Goal: Task Accomplishment & Management: Use online tool/utility

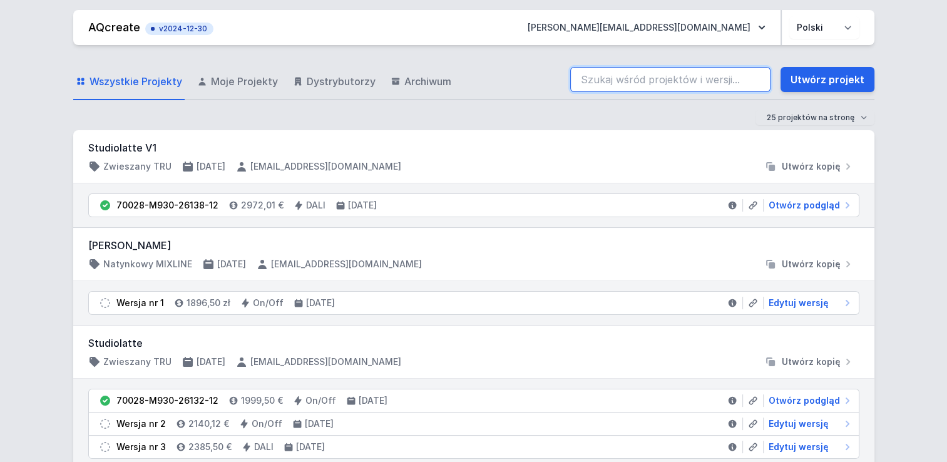
click at [657, 76] on input "search" at bounding box center [670, 79] width 200 height 25
type input "max"
click at [657, 76] on input "max" at bounding box center [670, 79] width 200 height 25
click at [674, 76] on input "max" at bounding box center [670, 79] width 200 height 25
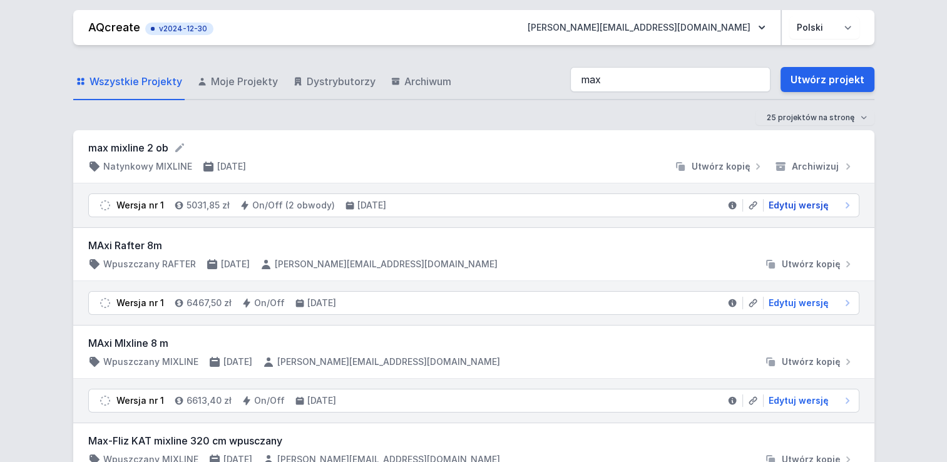
drag, startPoint x: 799, startPoint y: 204, endPoint x: 602, endPoint y: 226, distance: 198.4
click at [799, 204] on span "Edytuj wersję" at bounding box center [799, 205] width 60 height 13
select select "true"
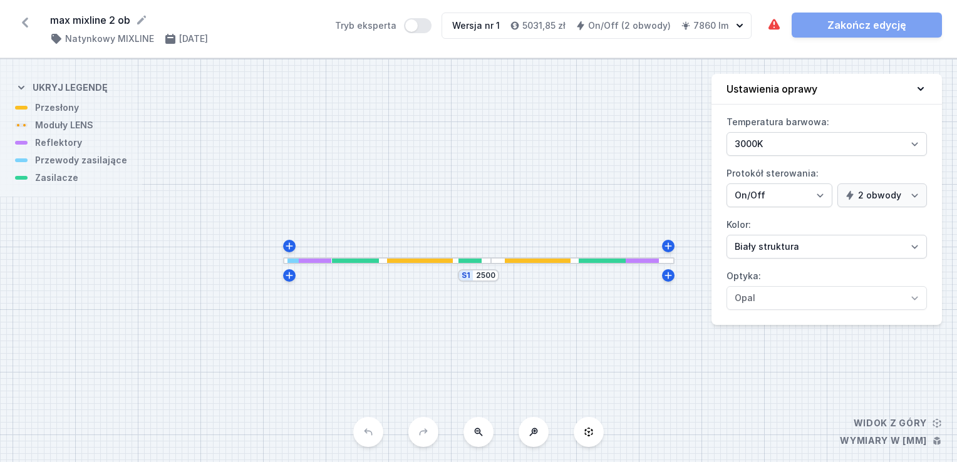
click at [481, 282] on div "S1 2500" at bounding box center [478, 260] width 957 height 403
click at [483, 280] on div "S1 2500" at bounding box center [478, 275] width 41 height 13
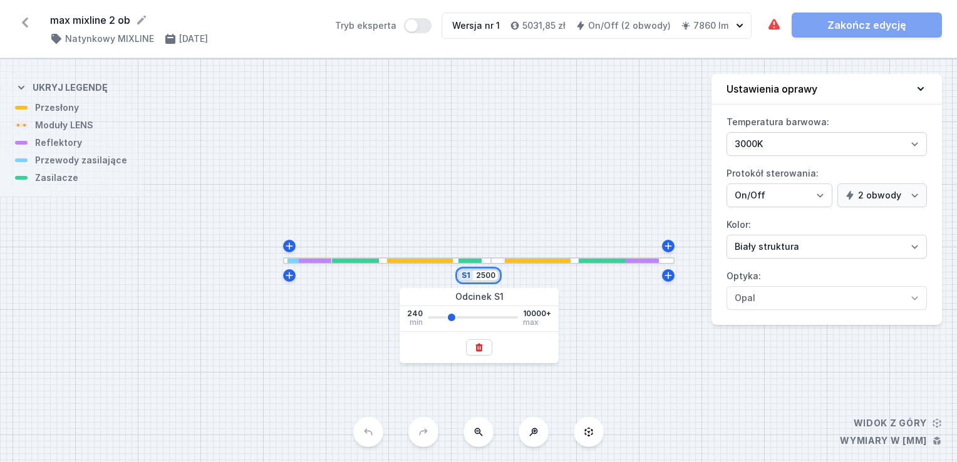
click at [483, 277] on input "2500" at bounding box center [485, 275] width 20 height 10
type input "2600"
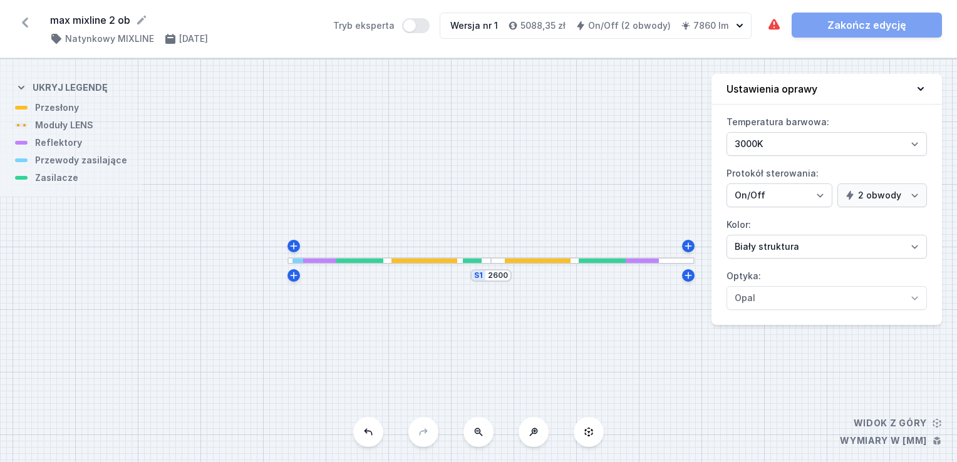
click at [480, 263] on div at bounding box center [388, 260] width 203 height 7
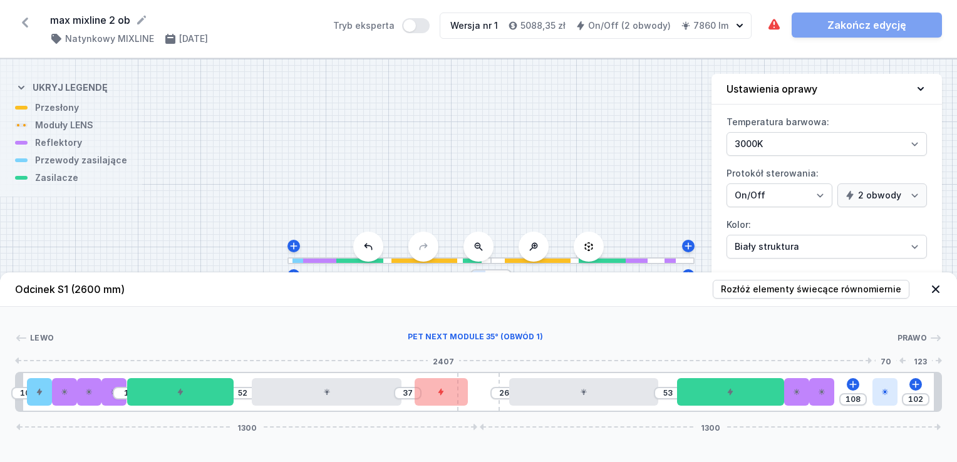
type input "98"
type input "112"
type input "96"
type input "114"
type input "95"
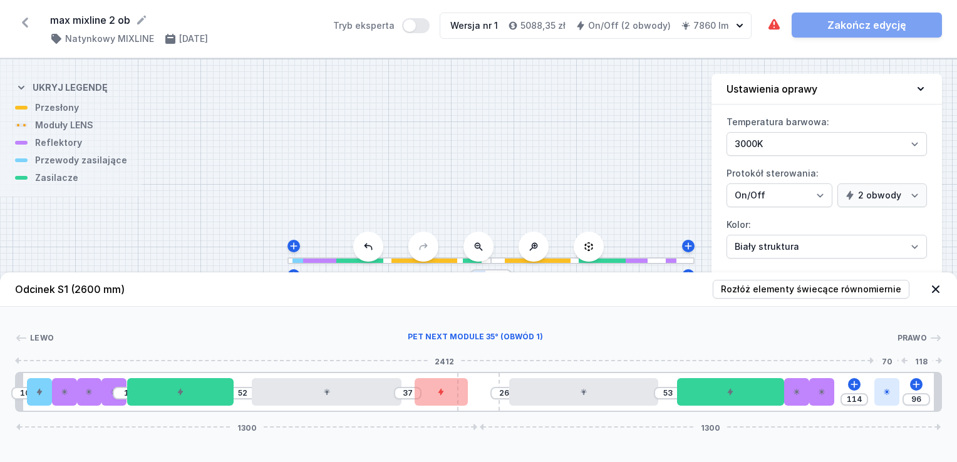
type input "115"
type input "93"
type input "117"
type input "91"
type input "119"
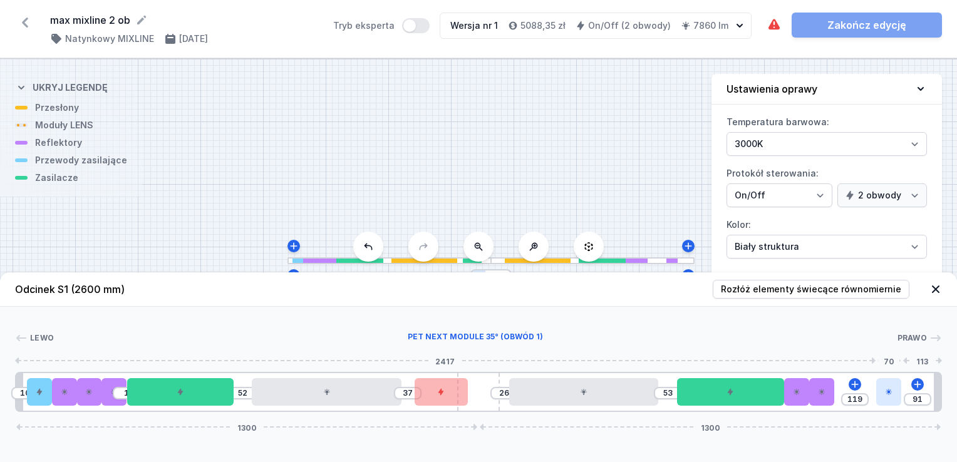
type input "89"
type input "121"
type input "88"
type input "122"
type input "86"
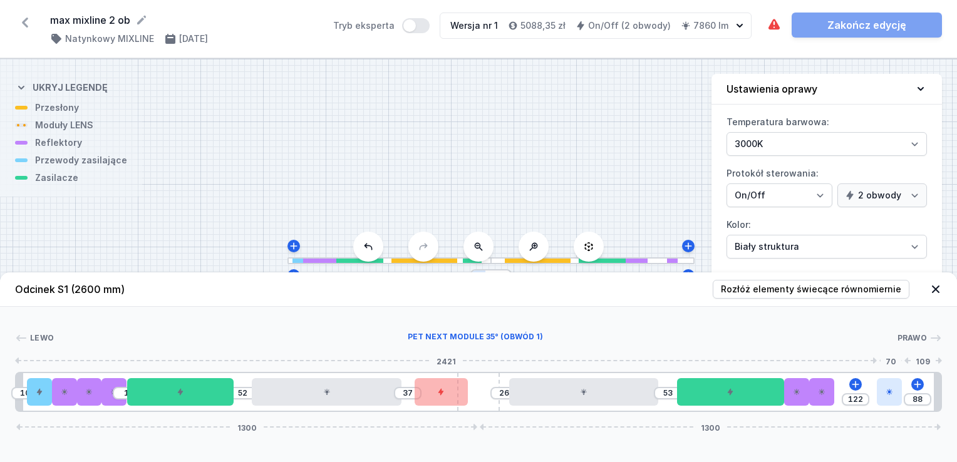
type input "124"
drag, startPoint x: 841, startPoint y: 394, endPoint x: 901, endPoint y: 392, distance: 59.5
click at [901, 392] on div at bounding box center [890, 392] width 25 height 28
drag, startPoint x: 923, startPoint y: 402, endPoint x: 885, endPoint y: 401, distance: 38.2
click at [885, 401] on div "10 1 52 37 26 53 1 124 86 1300 1300" at bounding box center [478, 392] width 927 height 40
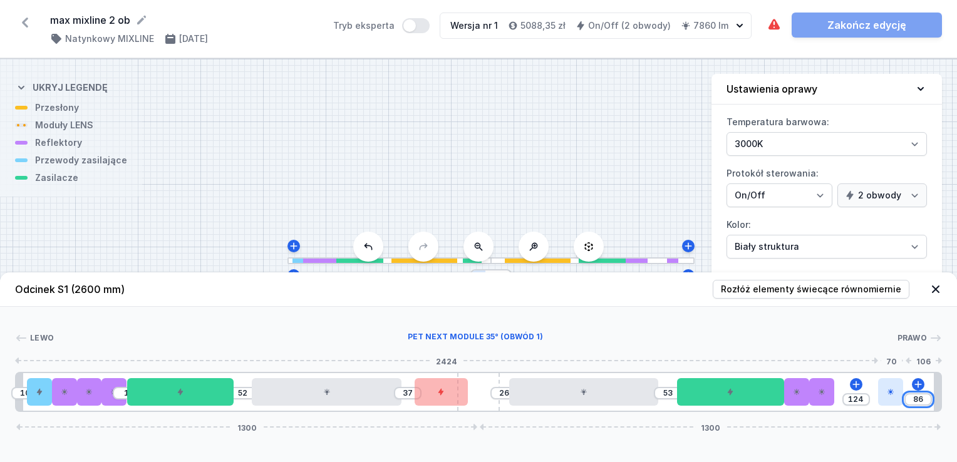
type input "8"
type input "202"
type input "80"
type input "130"
type input "80"
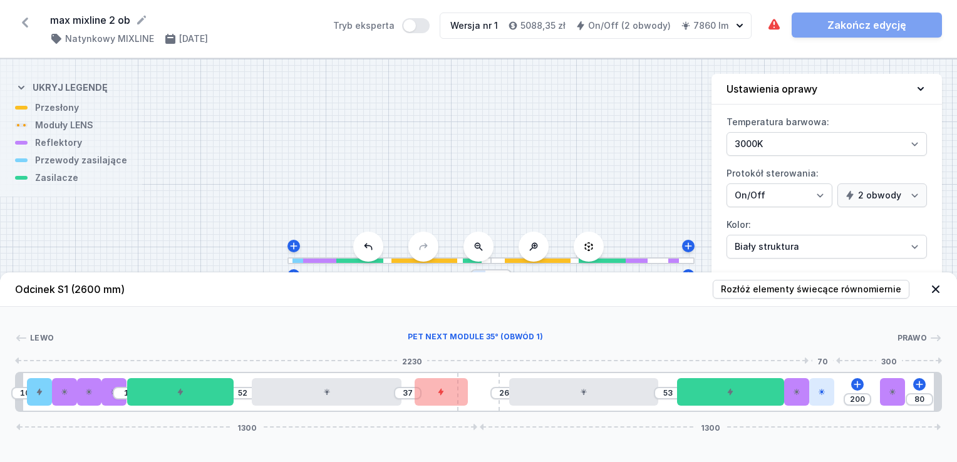
type input "130"
drag, startPoint x: 823, startPoint y: 389, endPoint x: 887, endPoint y: 391, distance: 63.9
click at [887, 391] on div "10 1 52 37 26 53 1 130 80 1300 1300" at bounding box center [478, 392] width 927 height 40
drag, startPoint x: 859, startPoint y: 399, endPoint x: 871, endPoint y: 399, distance: 12.5
click at [871, 399] on div "10 1 52 37 26 53 131 80 1300 1300" at bounding box center [478, 392] width 927 height 40
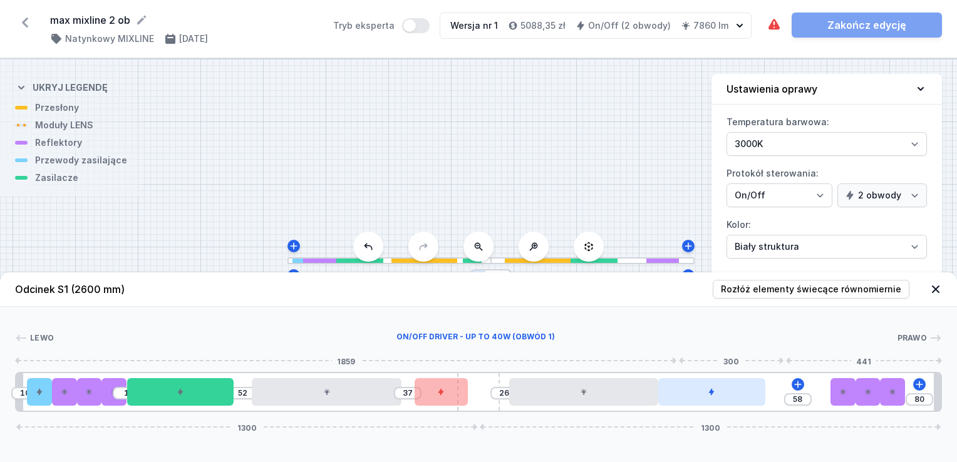
type input "1"
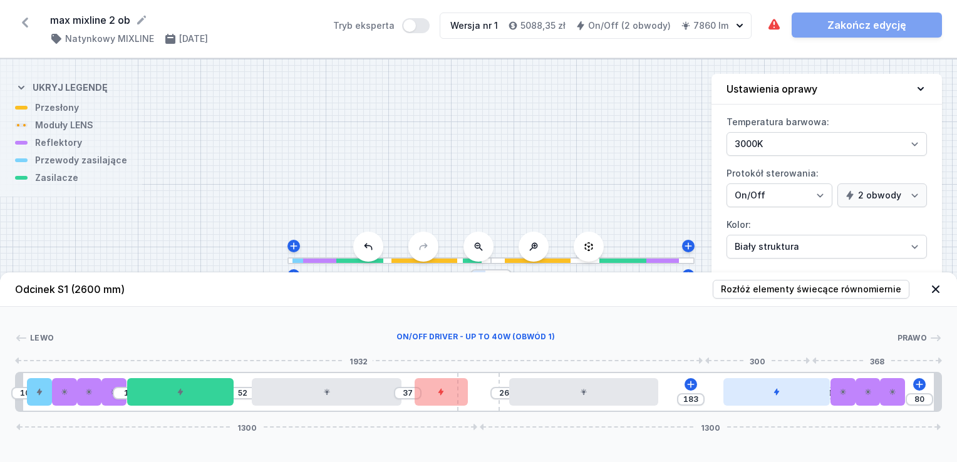
drag, startPoint x: 758, startPoint y: 398, endPoint x: 812, endPoint y: 397, distance: 53.8
click at [812, 397] on div at bounding box center [776, 392] width 106 height 28
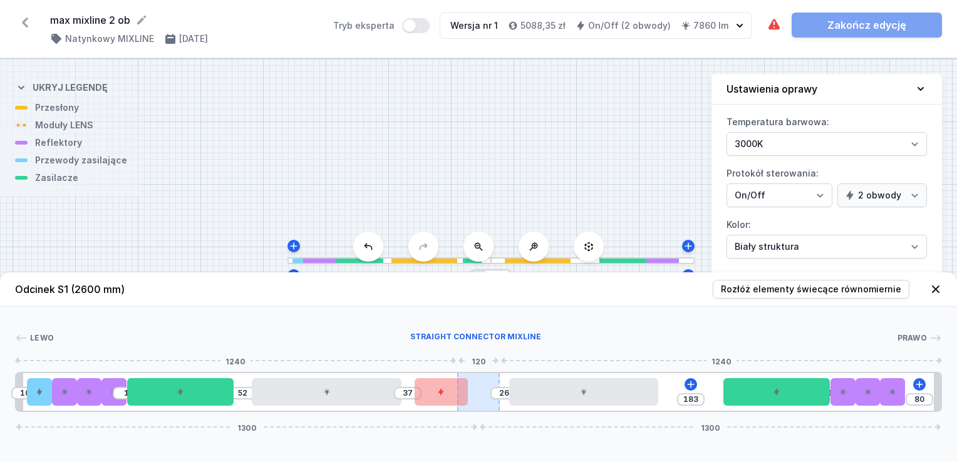
type input "110"
type input "29"
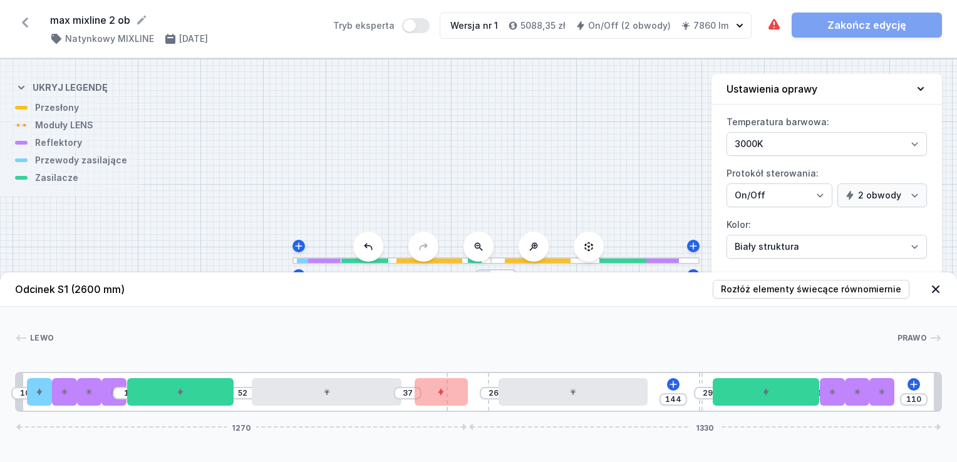
drag, startPoint x: 480, startPoint y: 401, endPoint x: 400, endPoint y: 399, distance: 80.2
click at [400, 399] on div "10 1 52 37 26 144 29 1 110 1270 1330" at bounding box center [478, 392] width 927 height 40
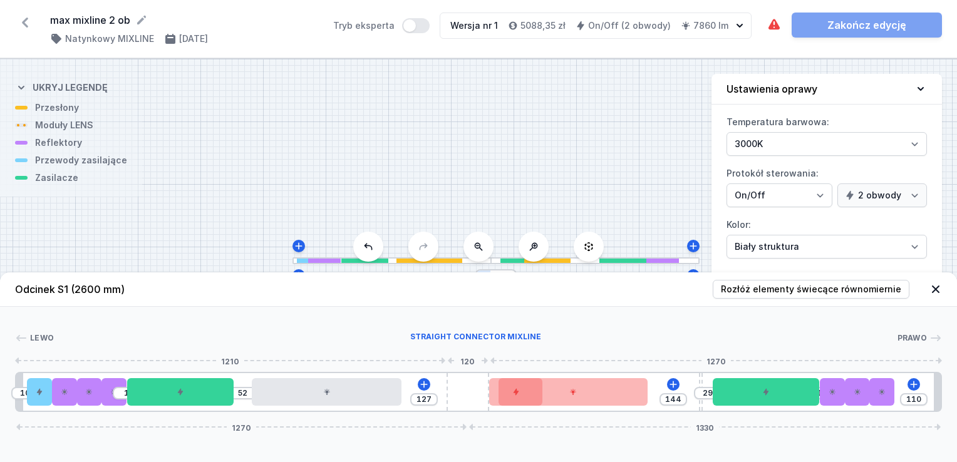
drag, startPoint x: 441, startPoint y: 397, endPoint x: 552, endPoint y: 407, distance: 111.9
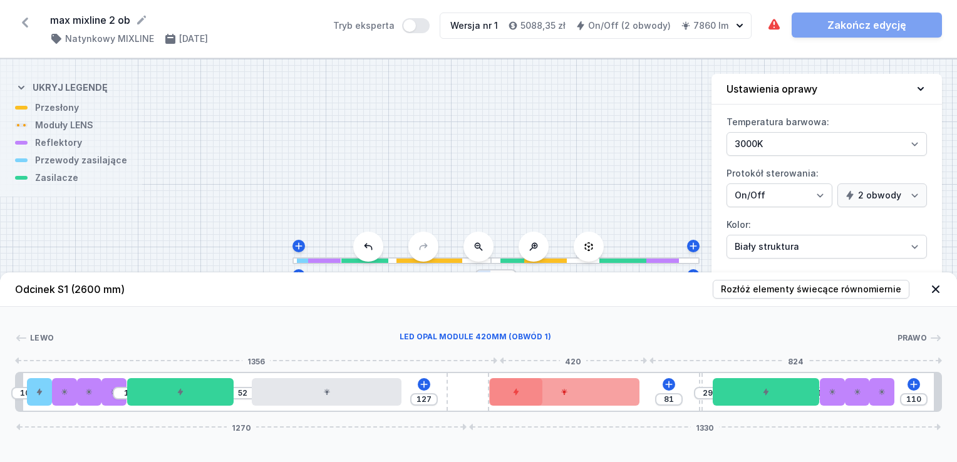
type input "20"
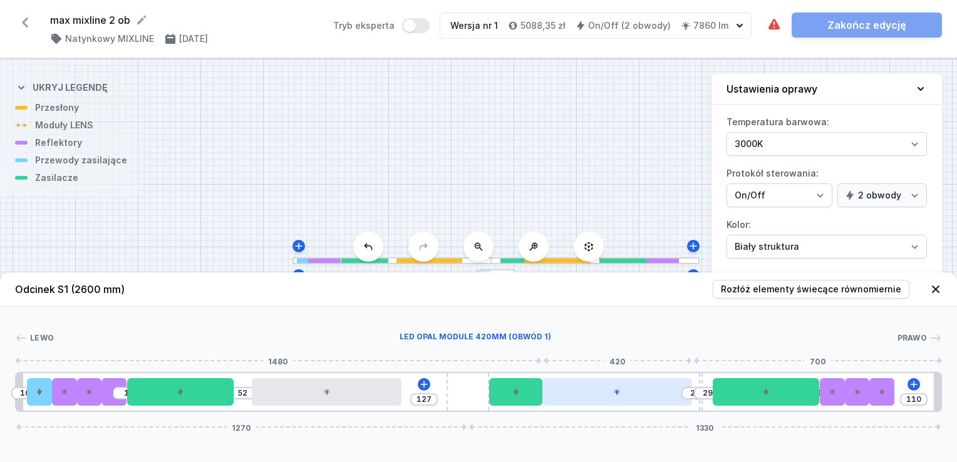
drag, startPoint x: 609, startPoint y: 398, endPoint x: 679, endPoint y: 399, distance: 70.1
click at [679, 399] on div at bounding box center [616, 392] width 149 height 28
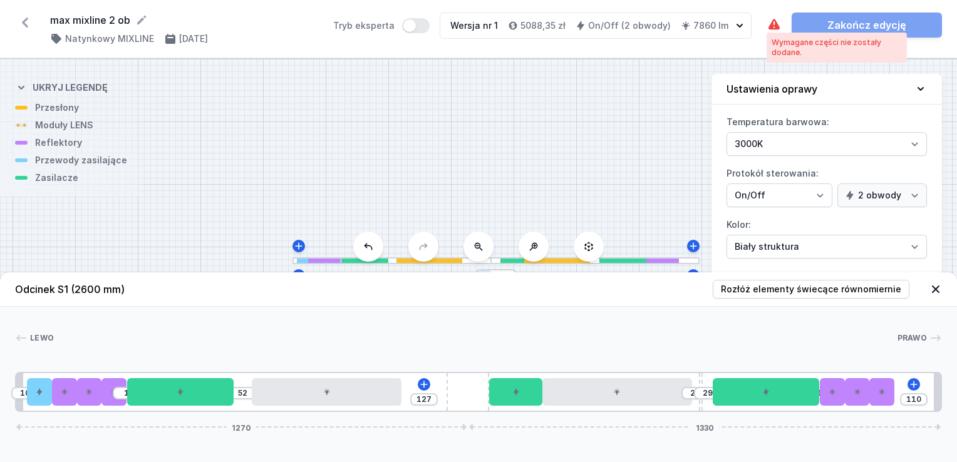
click at [769, 26] on icon at bounding box center [773, 24] width 11 height 11
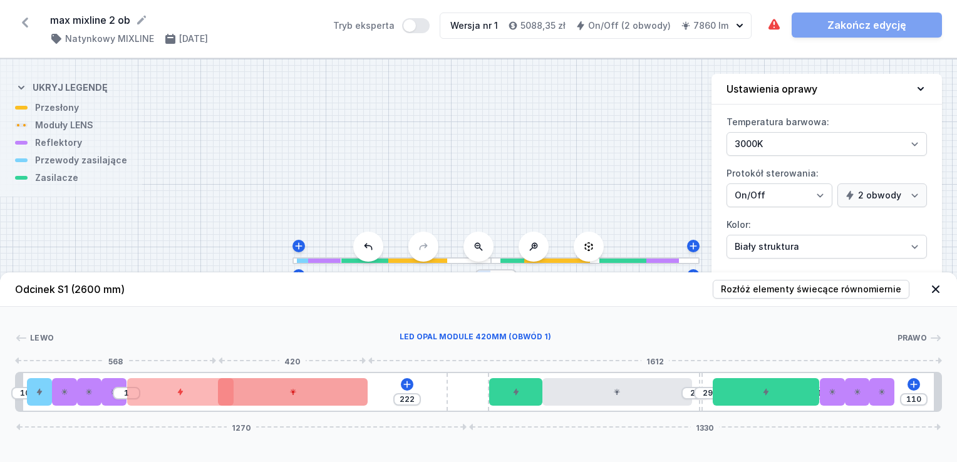
drag, startPoint x: 303, startPoint y: 386, endPoint x: 265, endPoint y: 387, distance: 37.6
click at [265, 387] on div at bounding box center [292, 392] width 149 height 28
type input "179"
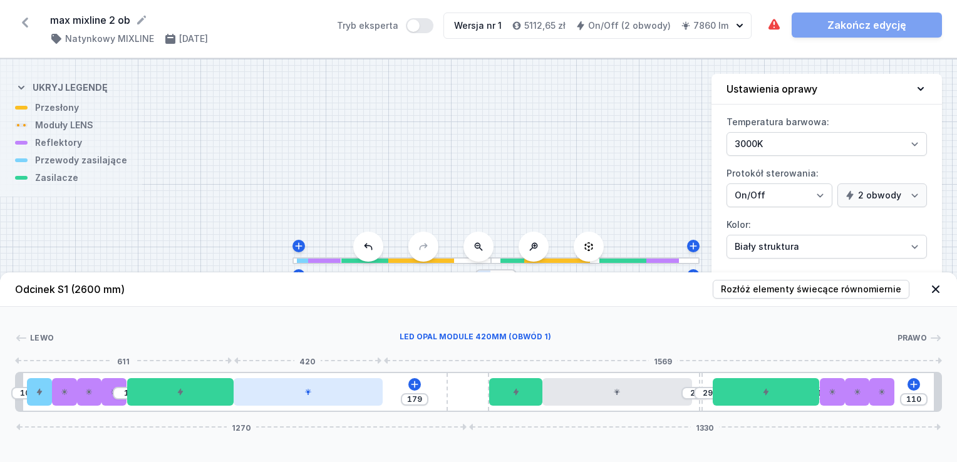
drag, startPoint x: 302, startPoint y: 394, endPoint x: 328, endPoint y: 396, distance: 25.7
click at [328, 396] on div at bounding box center [308, 392] width 149 height 28
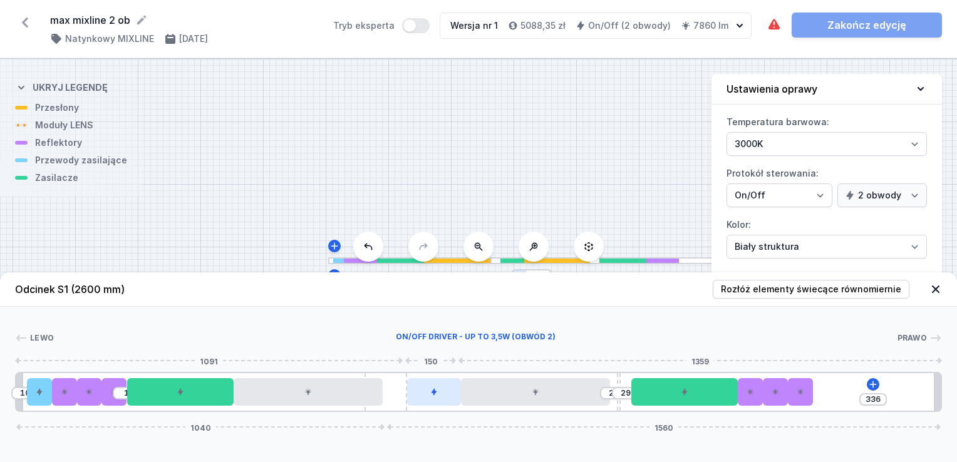
drag, startPoint x: 471, startPoint y: 400, endPoint x: 408, endPoint y: 391, distance: 63.2
click at [416, 389] on div "10 1 20 29 1 336 1040 1560" at bounding box center [478, 392] width 927 height 40
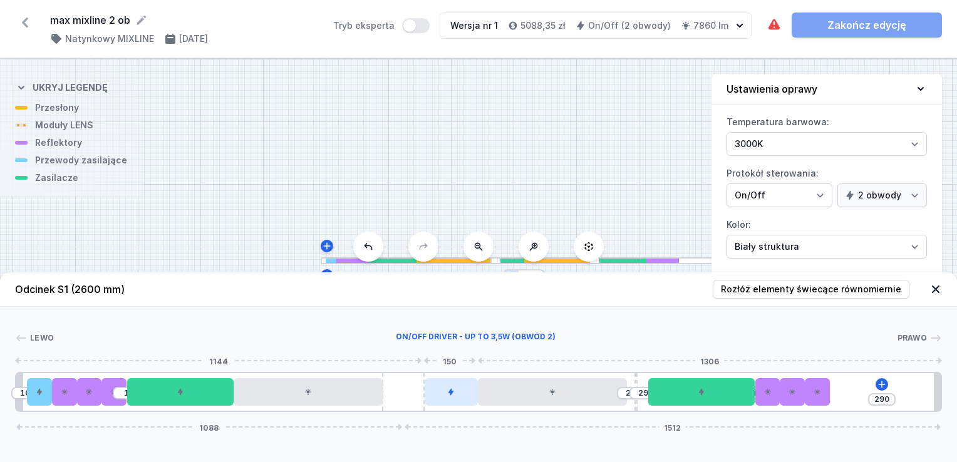
type input "289"
drag, startPoint x: 391, startPoint y: 392, endPoint x: 438, endPoint y: 389, distance: 47.7
click at [438, 389] on div "10 1 20 29 1 289 1091 1509" at bounding box center [478, 392] width 927 height 40
click at [881, 388] on icon at bounding box center [882, 384] width 10 height 10
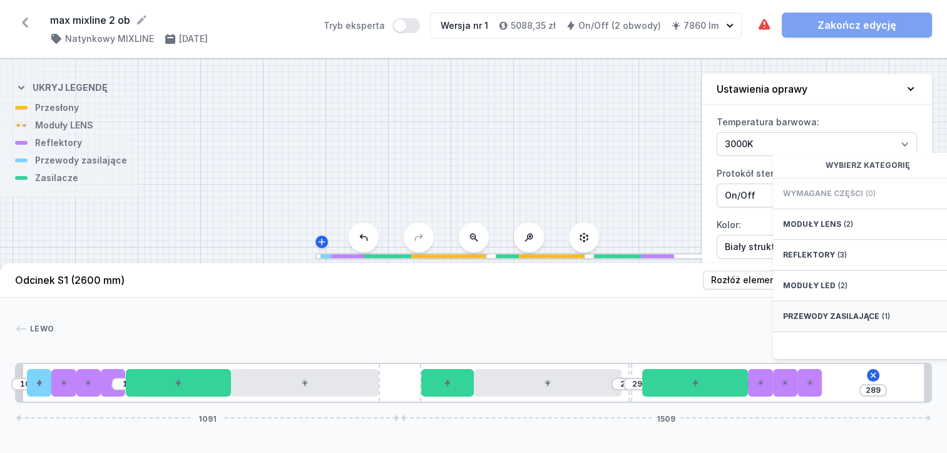
click at [851, 321] on span "Przewody zasilające" at bounding box center [831, 316] width 96 height 10
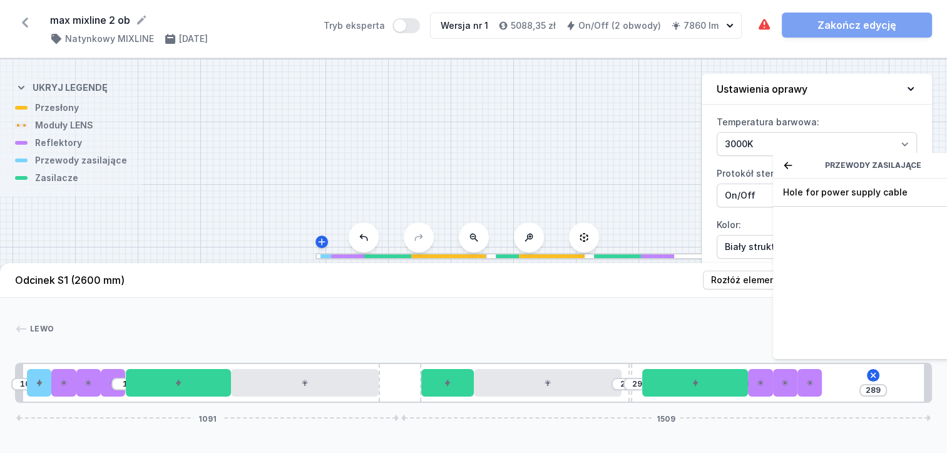
click at [785, 168] on icon at bounding box center [788, 165] width 8 height 7
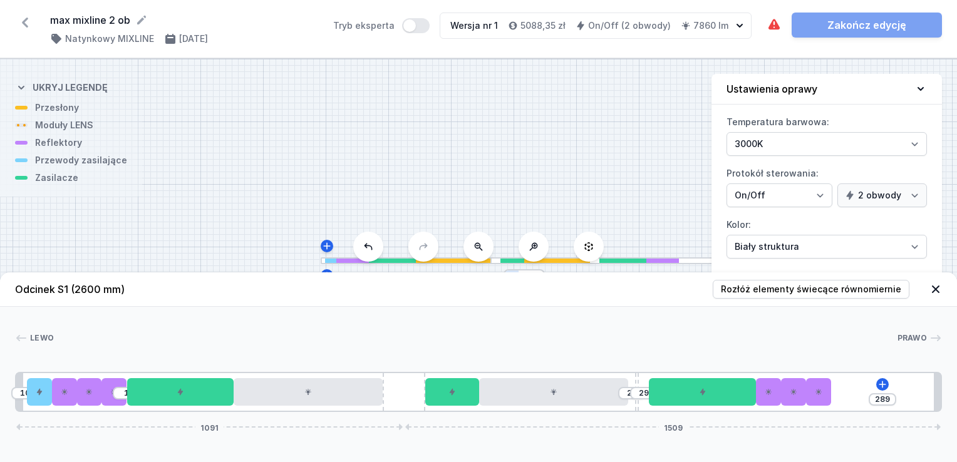
click at [616, 134] on div "S1 2600" at bounding box center [478, 260] width 957 height 403
click at [552, 119] on div "S1 2600" at bounding box center [478, 260] width 957 height 403
click at [630, 148] on div "S1 2600" at bounding box center [478, 260] width 957 height 403
click at [583, 187] on div "S1 2600" at bounding box center [478, 260] width 957 height 403
click at [446, 213] on div "S1 2600" at bounding box center [478, 260] width 957 height 403
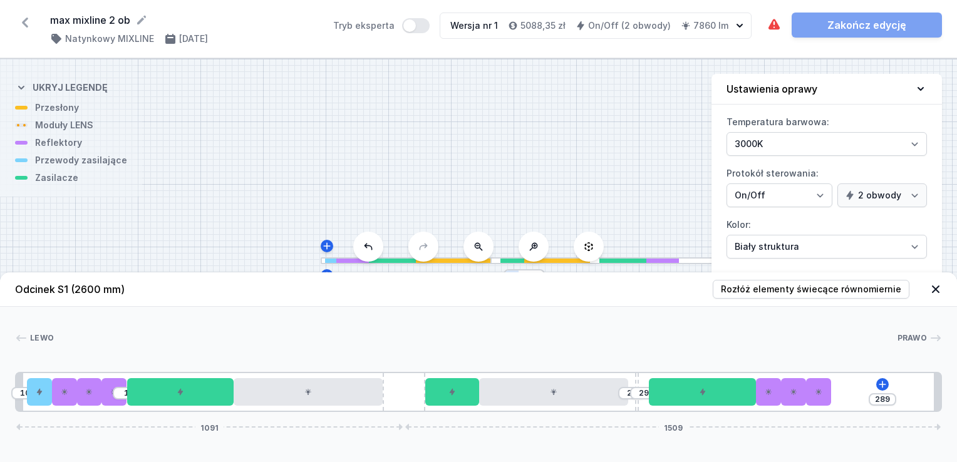
click at [934, 287] on icon at bounding box center [935, 289] width 13 height 13
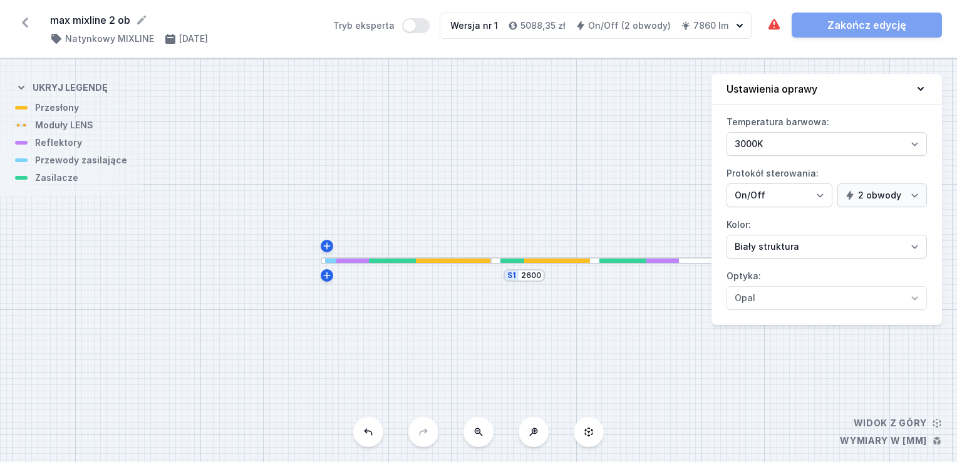
click at [536, 282] on div "S1 2600" at bounding box center [478, 260] width 957 height 403
click at [532, 279] on input "2600" at bounding box center [531, 275] width 20 height 10
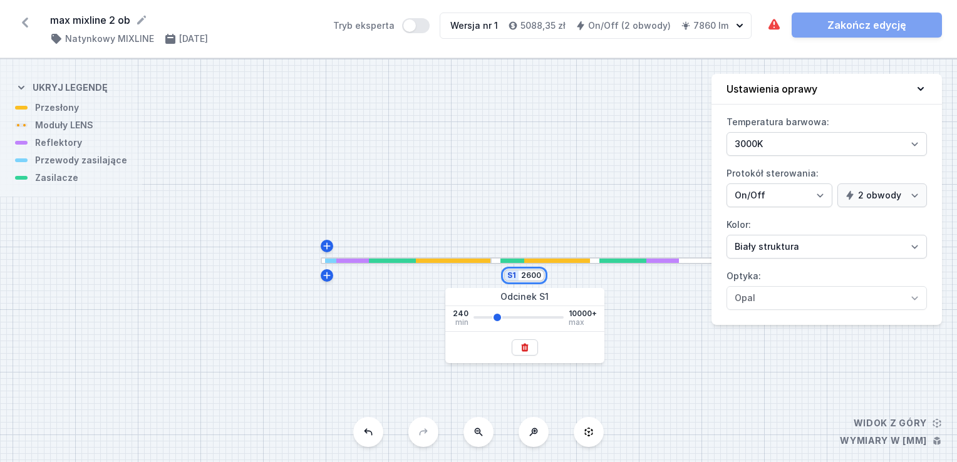
click at [530, 279] on input "2600" at bounding box center [531, 275] width 20 height 10
type input "2700"
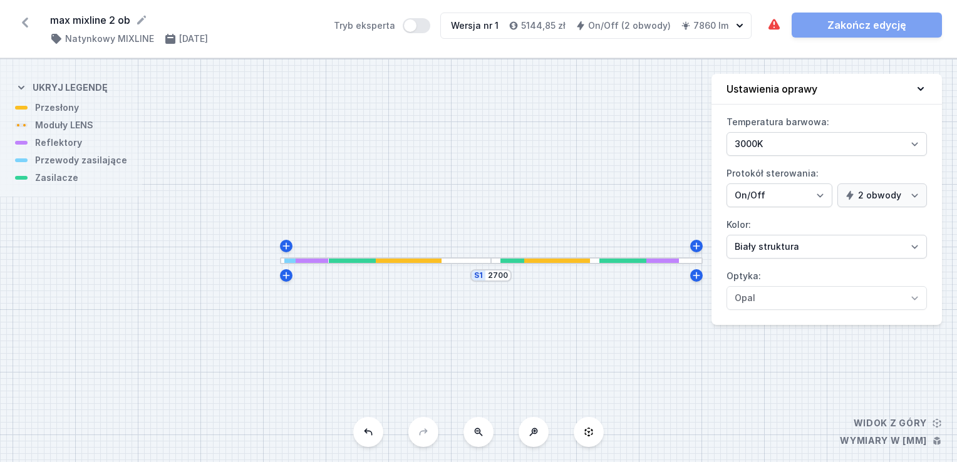
click at [466, 264] on div "S1 2700" at bounding box center [478, 260] width 957 height 403
click at [476, 262] on div at bounding box center [386, 260] width 212 height 7
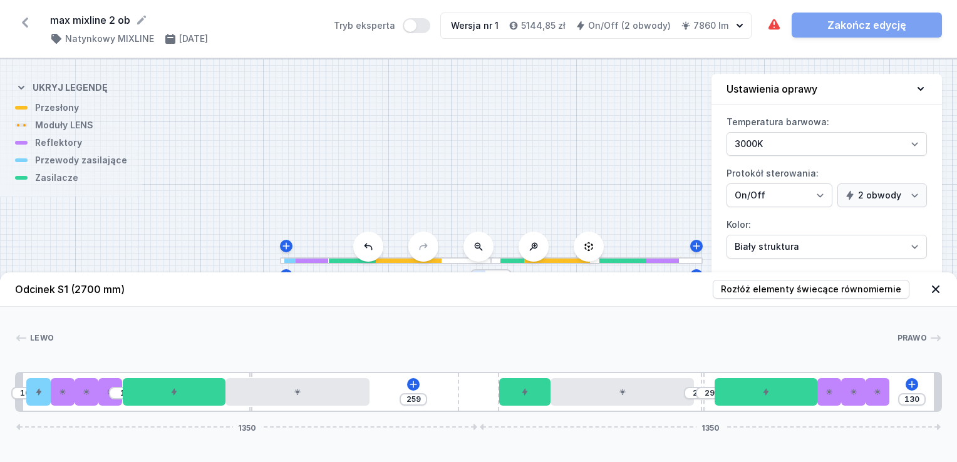
click at [476, 262] on div at bounding box center [386, 260] width 212 height 7
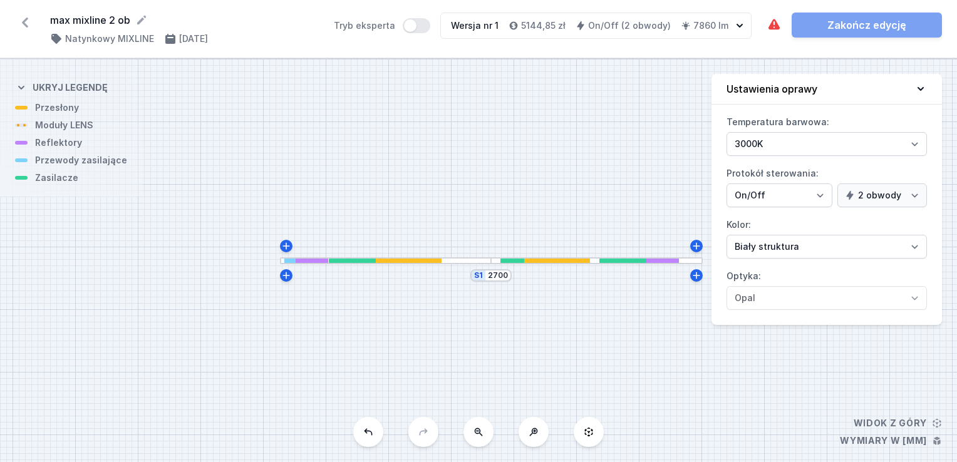
click at [473, 257] on div "S1 2700" at bounding box center [478, 260] width 957 height 403
click at [473, 259] on div at bounding box center [386, 260] width 212 height 7
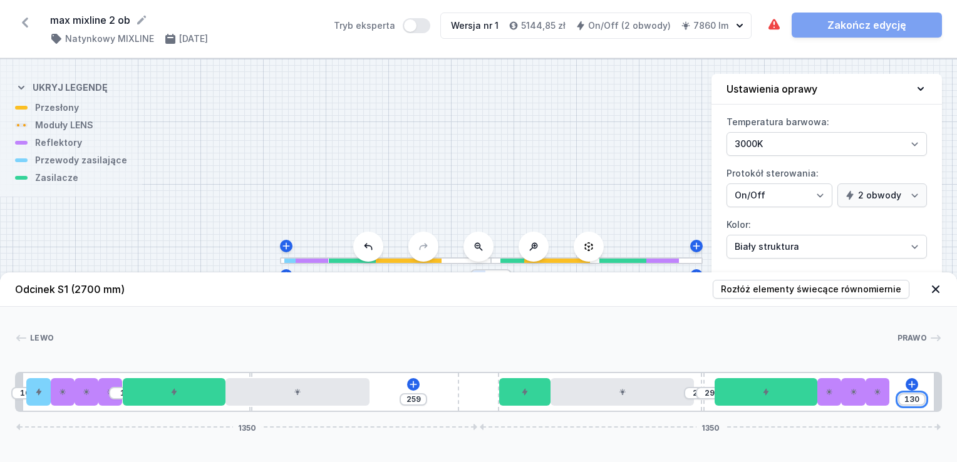
drag, startPoint x: 904, startPoint y: 399, endPoint x: 956, endPoint y: 410, distance: 53.0
click at [947, 409] on html "max mixline 2 ob ( 11861 /v 1 ) Natynkowy MIXLINE [DATE] Tryb eksperta Wersja n…" at bounding box center [478, 231] width 957 height 462
type input "80"
type input "50"
drag, startPoint x: 859, startPoint y: 390, endPoint x: 887, endPoint y: 393, distance: 27.7
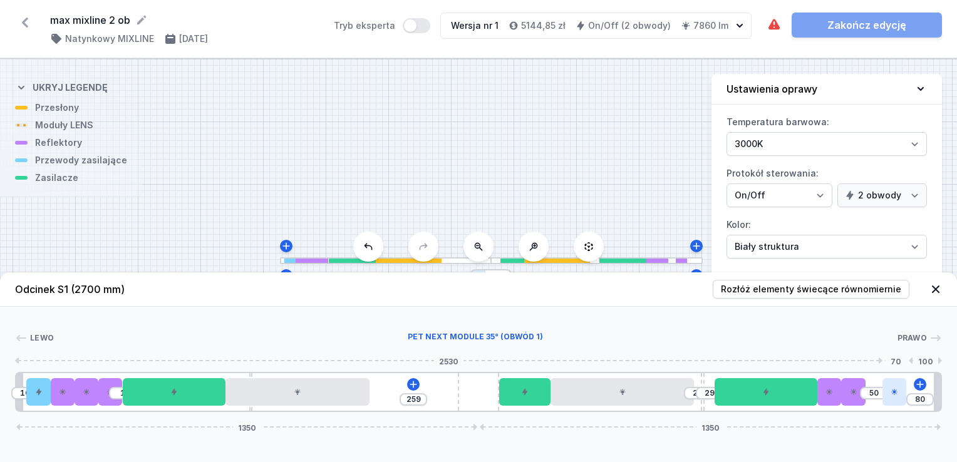
click at [887, 393] on div "10 1 259 20 29 1 50 80 1350 1350" at bounding box center [478, 392] width 927 height 40
drag, startPoint x: 851, startPoint y: 399, endPoint x: 881, endPoint y: 399, distance: 30.7
click at [890, 398] on div "10 1 259 20 29 1 50 80 1350 1350" at bounding box center [478, 392] width 927 height 40
drag, startPoint x: 829, startPoint y: 399, endPoint x: 874, endPoint y: 399, distance: 45.1
click at [874, 399] on div "10 1 259 20 29 51 80 1350 1350" at bounding box center [478, 392] width 927 height 40
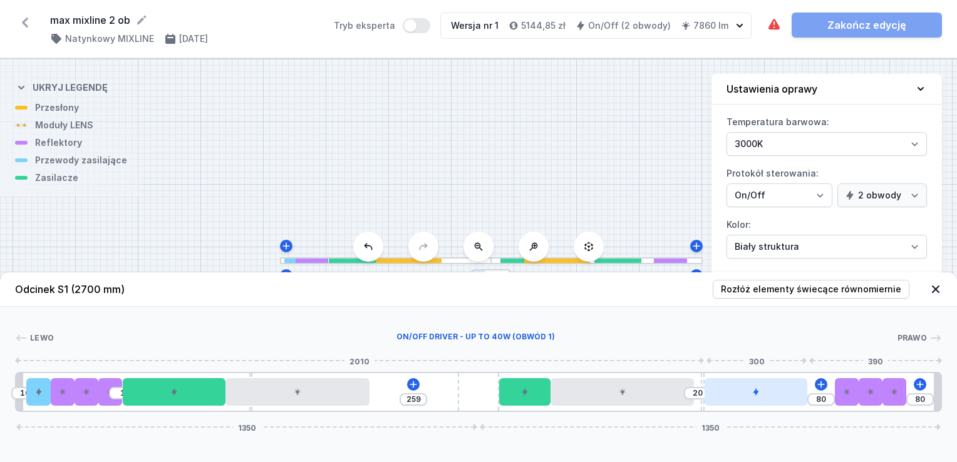
type input "1"
drag, startPoint x: 749, startPoint y: 399, endPoint x: 774, endPoint y: 399, distance: 25.0
click at [774, 399] on div at bounding box center [782, 392] width 103 height 28
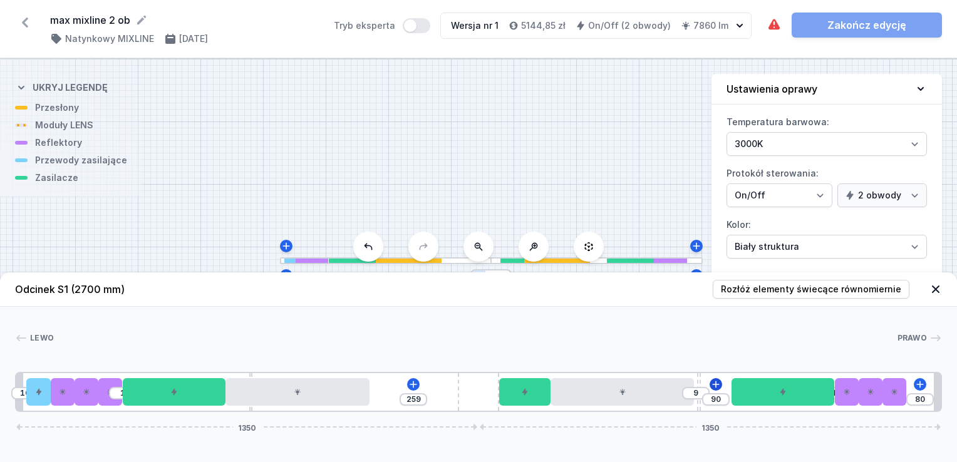
type input "82"
type input "17"
type input "81"
type input "18"
type input "73"
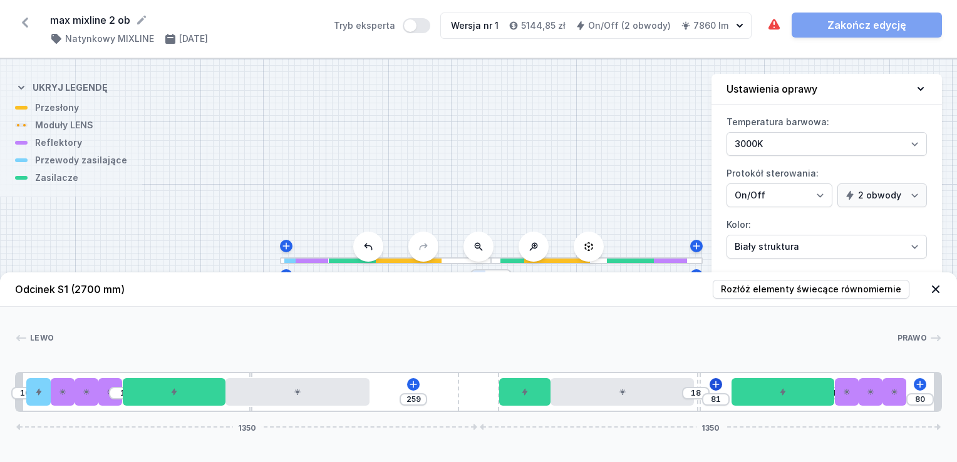
type input "26"
type input "72"
type input "27"
type input "70"
type input "29"
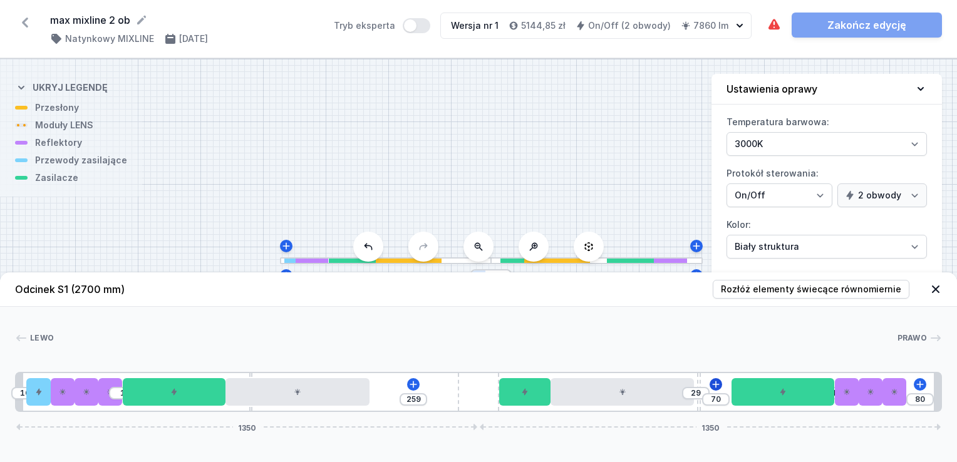
type input "68"
type input "31"
type input "66"
type input "33"
type input "55"
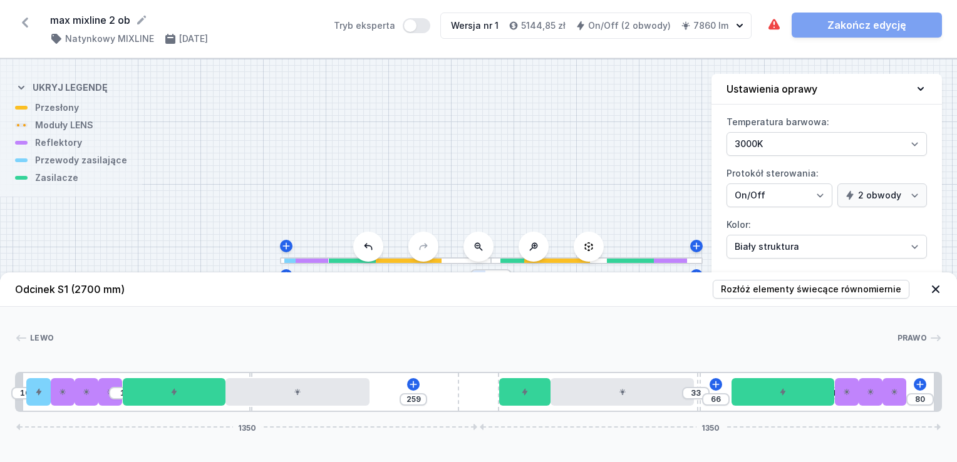
type input "44"
type input "50"
type input "49"
type input "45"
type input "54"
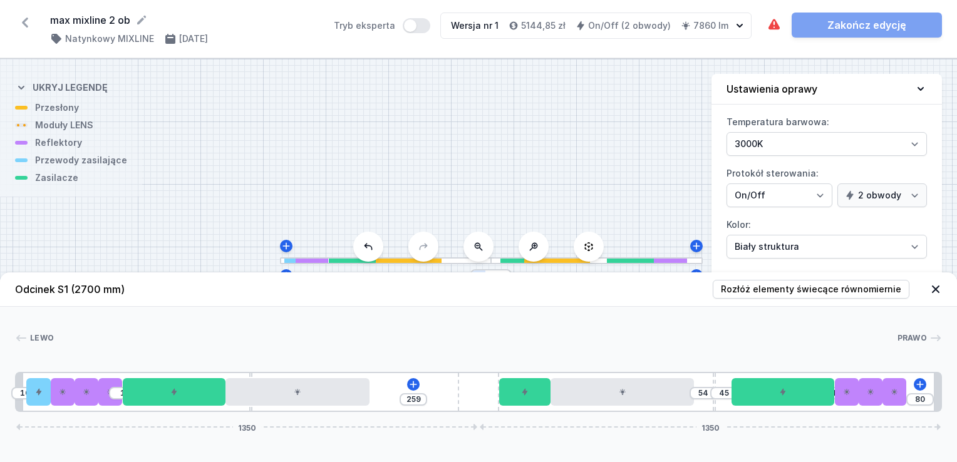
type input "39"
type input "60"
type input "37"
type input "62"
type input "32"
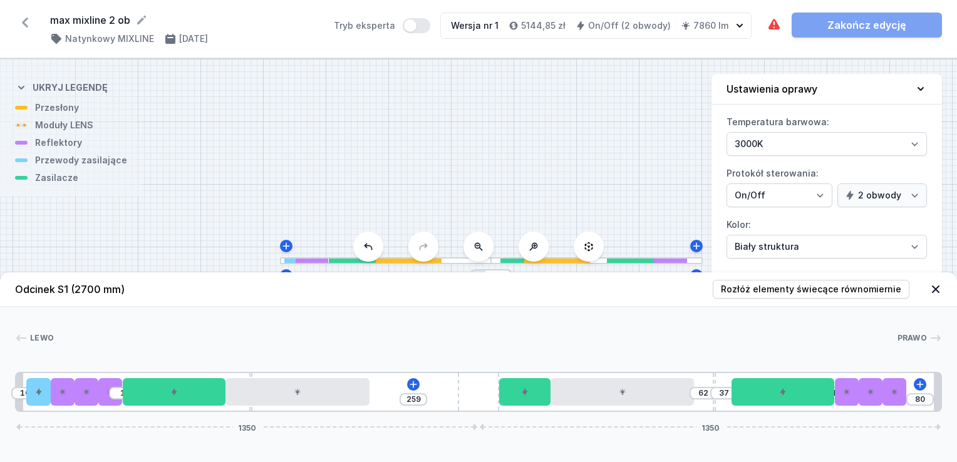
type input "67"
type input "23"
type input "76"
type input "21"
type input "78"
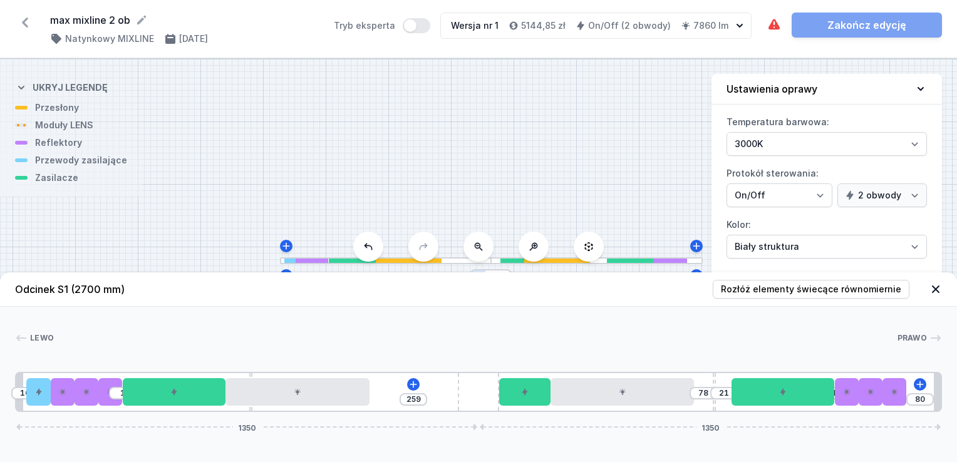
type input "18"
type input "81"
type input "16"
type input "83"
type input "14"
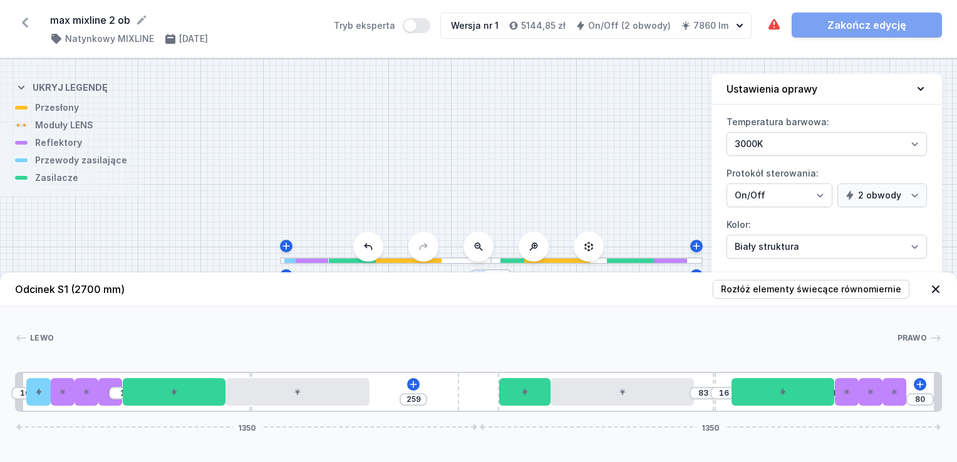
type input "85"
type input "12"
type input "87"
type input "10"
type input "89"
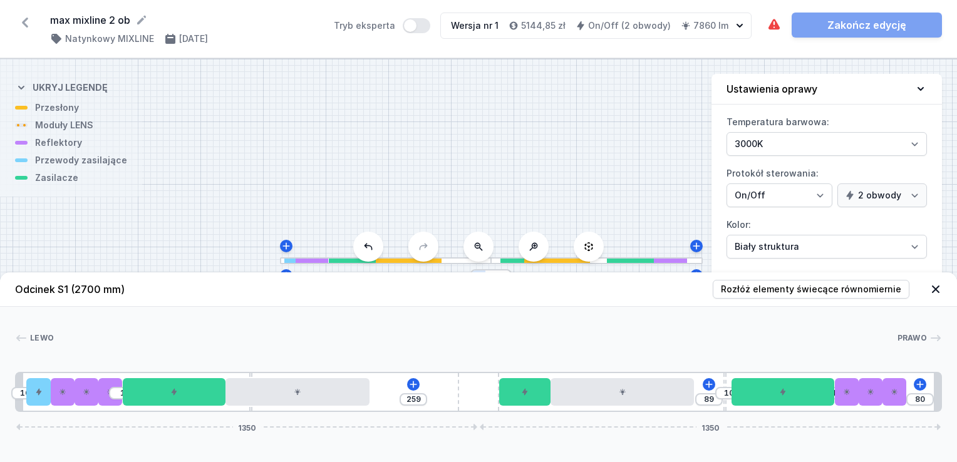
type input "9"
type input "90"
type input "7"
type input "92"
type input "5"
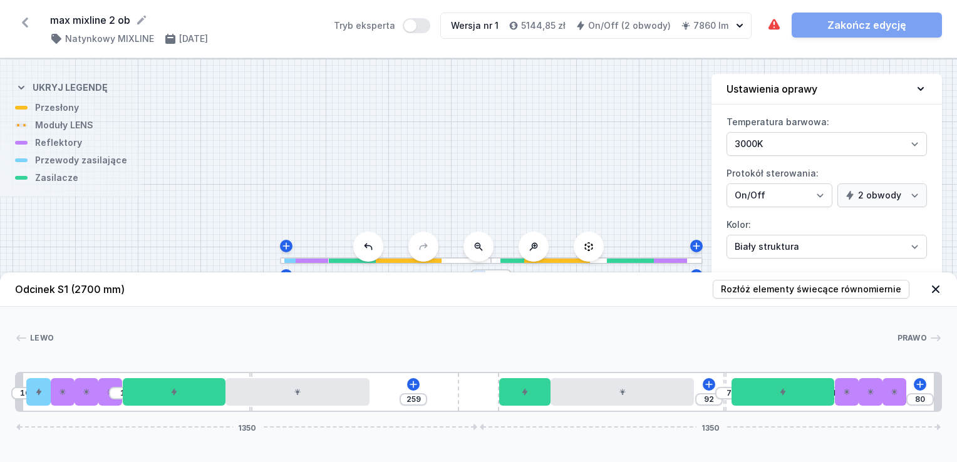
type input "94"
type input "3"
type input "96"
drag, startPoint x: 702, startPoint y: 382, endPoint x: 741, endPoint y: 369, distance: 40.2
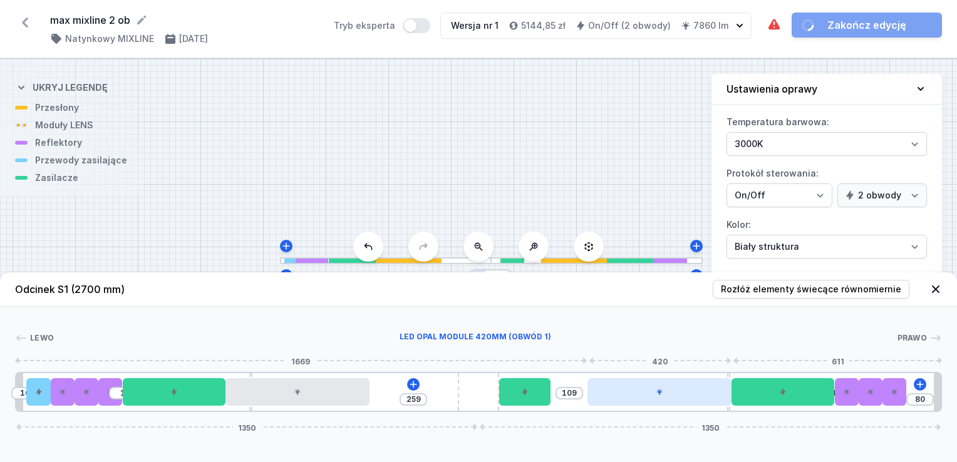
drag, startPoint x: 656, startPoint y: 389, endPoint x: 699, endPoint y: 391, distance: 42.6
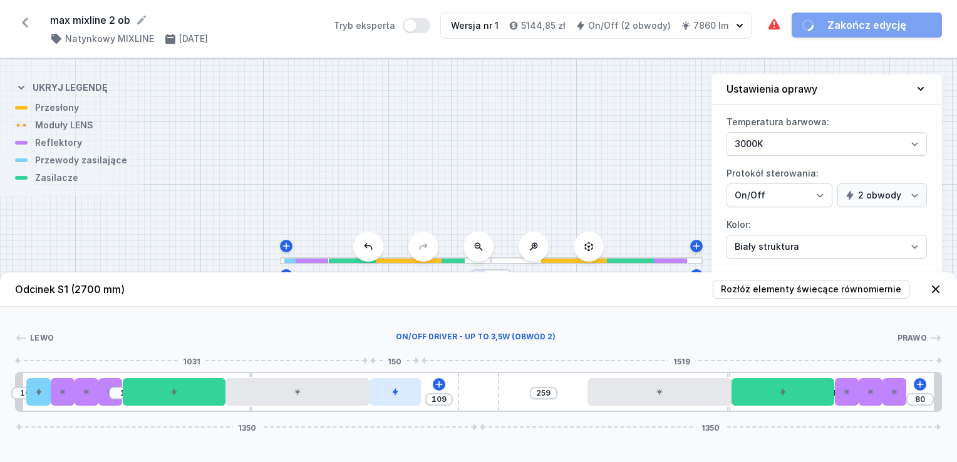
drag, startPoint x: 532, startPoint y: 394, endPoint x: 397, endPoint y: 391, distance: 135.3
click at [397, 391] on div at bounding box center [394, 392] width 51 height 28
type input "131"
type input "58"
type input "112"
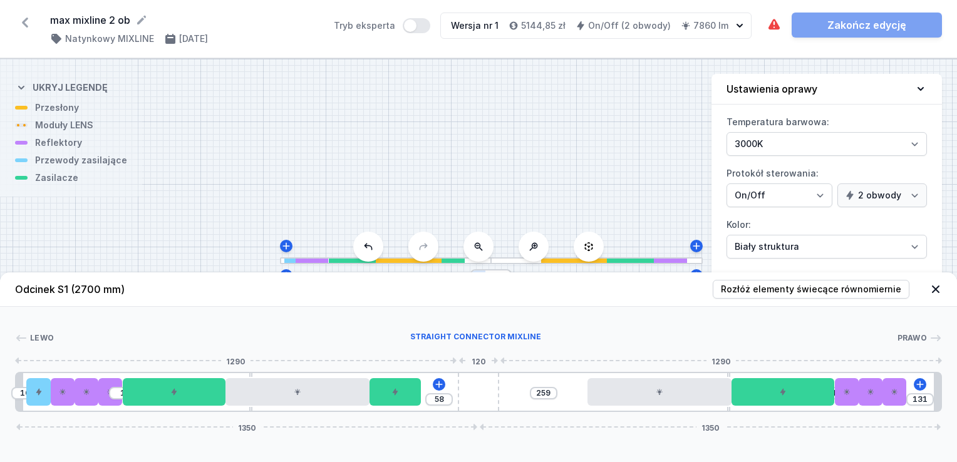
type input "77"
type input "86"
type input "103"
type input "77"
type input "112"
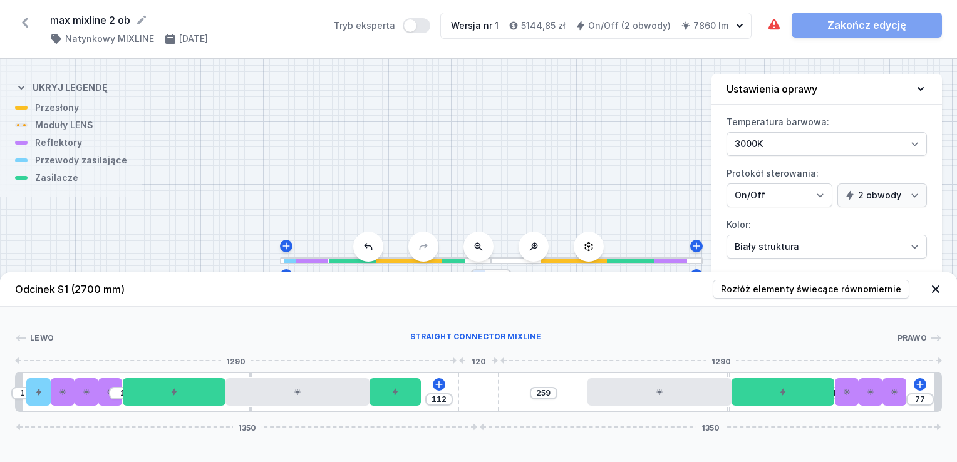
type input "74"
type input "115"
type input "70"
type input "119"
type input "65"
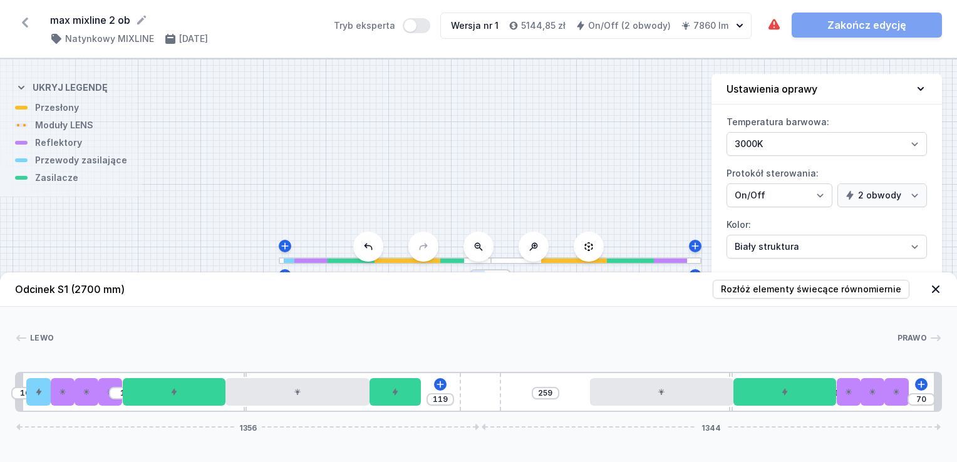
type input "124"
type input "61"
type input "128"
type input "65"
type input "124"
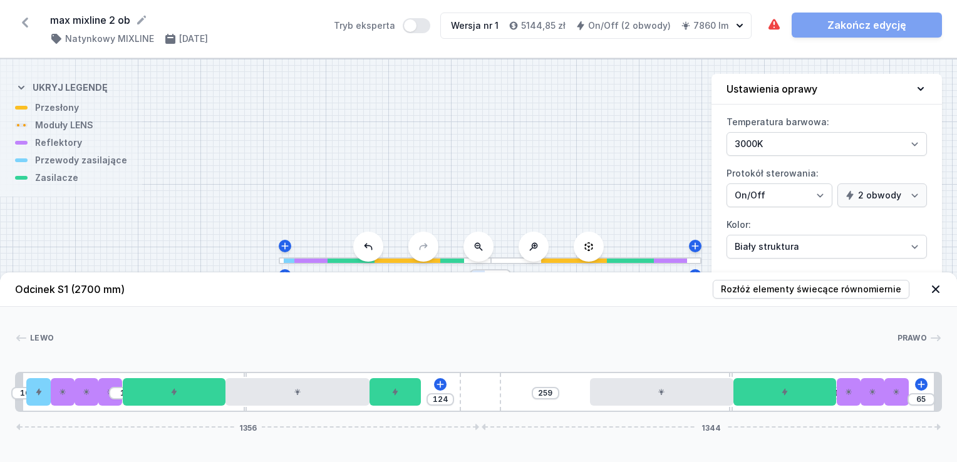
type input "79"
type input "110"
type input "178"
type input "11"
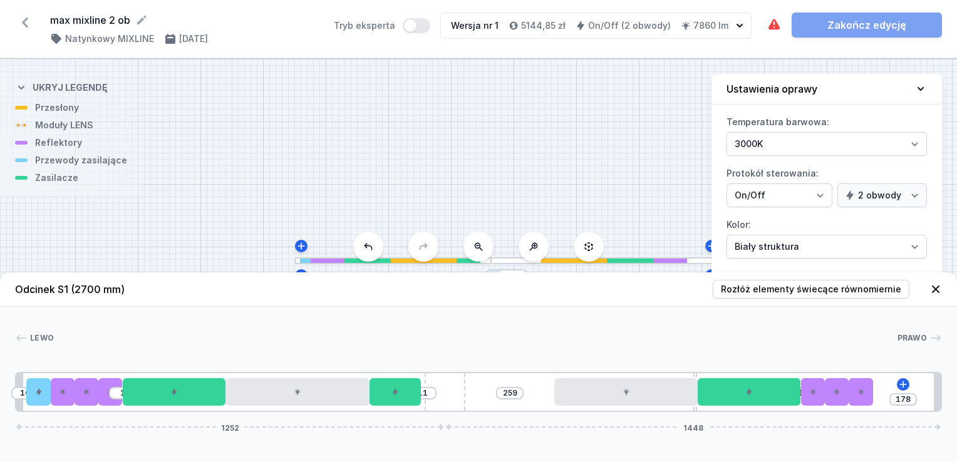
type input "180"
type input "9"
type input "182"
type input "7"
type input "183"
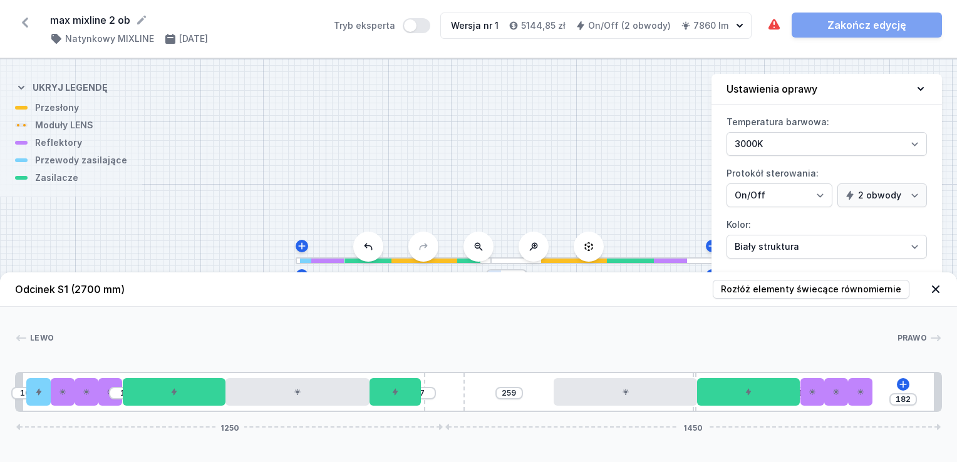
type input "6"
type input "185"
type input "4"
drag, startPoint x: 491, startPoint y: 398, endPoint x: 472, endPoint y: 396, distance: 18.9
click at [472, 396] on div "10 1 4 259 1 185 1245 1455" at bounding box center [478, 392] width 927 height 40
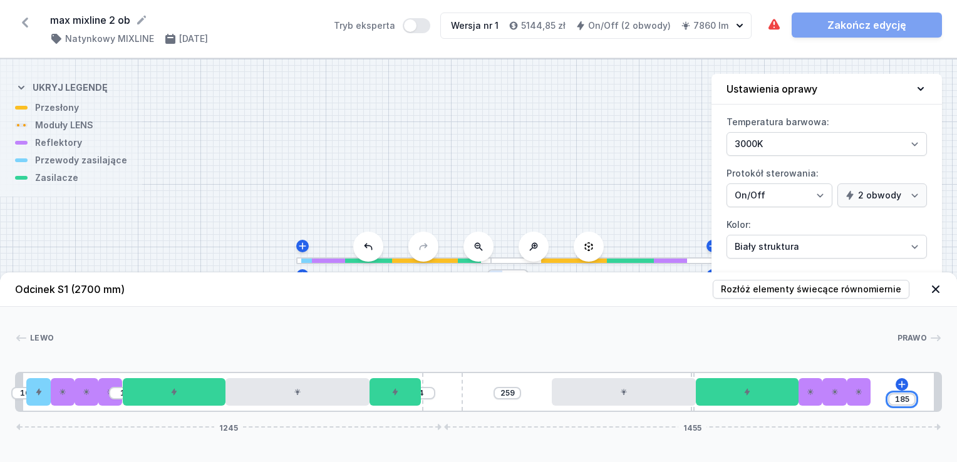
drag, startPoint x: 897, startPoint y: 397, endPoint x: 956, endPoint y: 435, distance: 70.7
click at [947, 425] on html "max mixline 2 ob ( 11861 /v 1 ) Natynkowy MIXLINE [DATE] Tryb eksperta Wersja n…" at bounding box center [478, 231] width 957 height 462
type input "80"
type input "105"
type input "80"
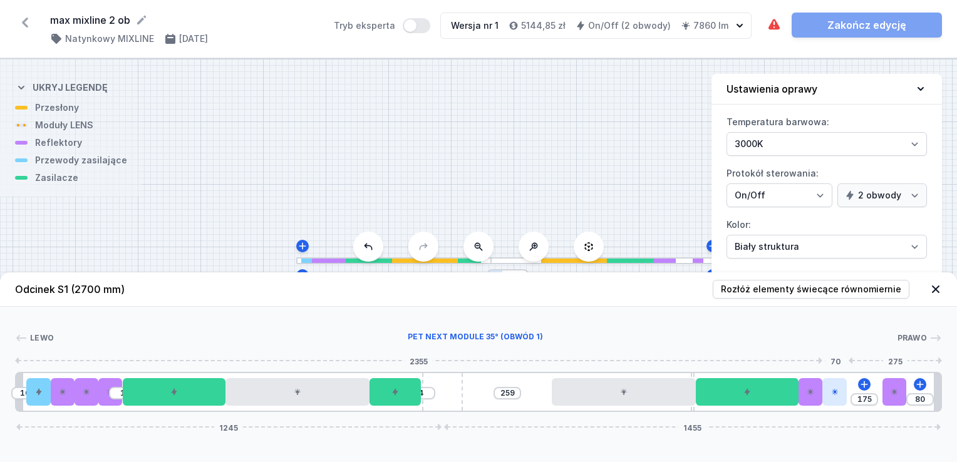
type input "105"
drag, startPoint x: 839, startPoint y: 393, endPoint x: 875, endPoint y: 393, distance: 36.3
click at [875, 393] on div at bounding box center [870, 392] width 24 height 28
drag, startPoint x: 809, startPoint y: 398, endPoint x: 861, endPoint y: 401, distance: 52.6
click at [861, 401] on div "10 1 4 259 106 80 1245 1455" at bounding box center [478, 392] width 927 height 40
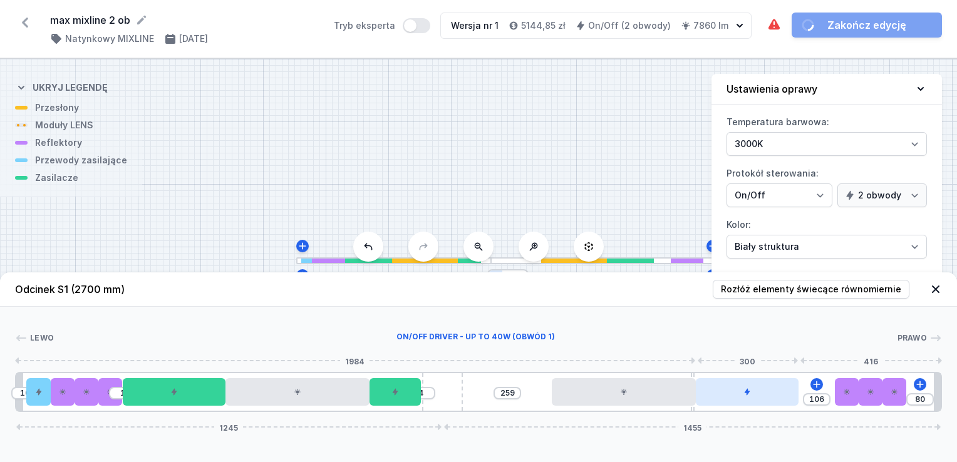
type input "1"
drag, startPoint x: 766, startPoint y: 399, endPoint x: 815, endPoint y: 399, distance: 48.8
click at [815, 399] on div at bounding box center [782, 392] width 103 height 28
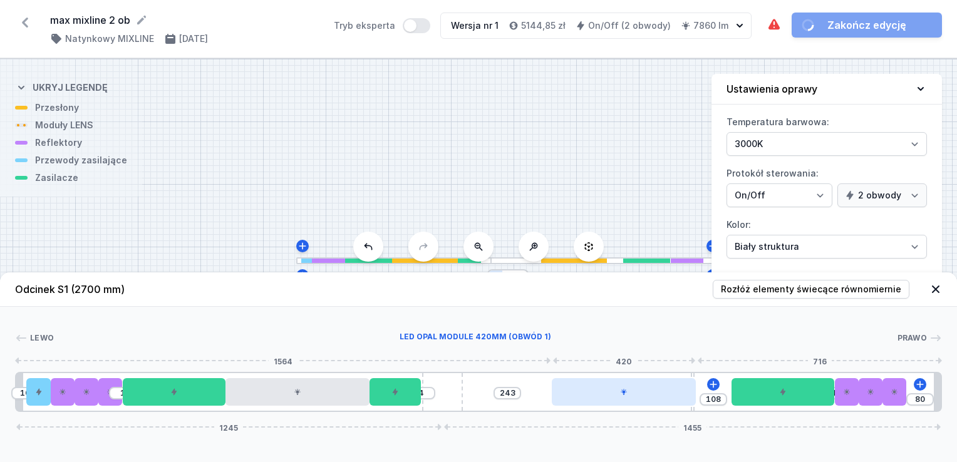
type input "364"
drag, startPoint x: 697, startPoint y: 402, endPoint x: 718, endPoint y: 402, distance: 21.3
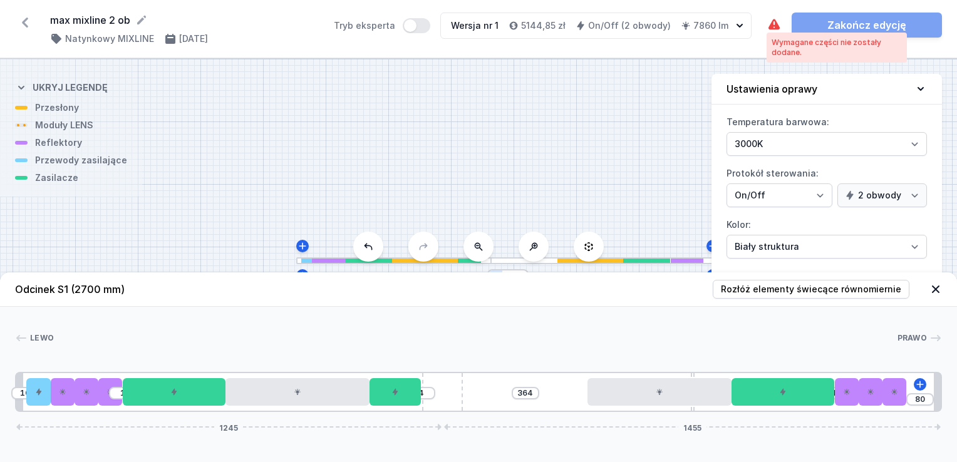
click at [775, 22] on icon at bounding box center [773, 24] width 11 height 11
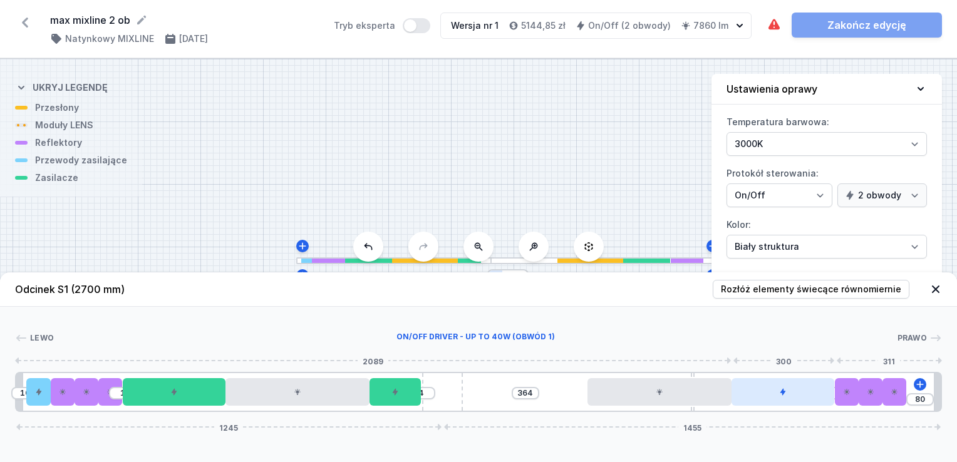
type input "301"
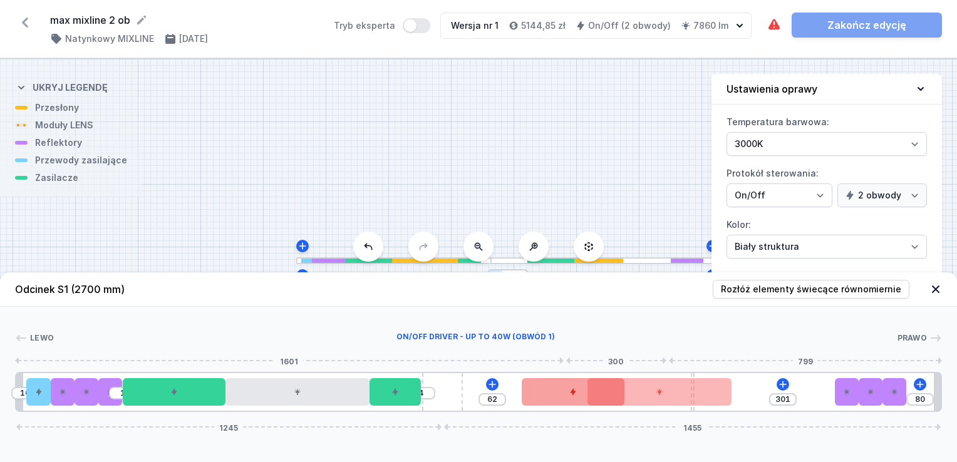
type input "64"
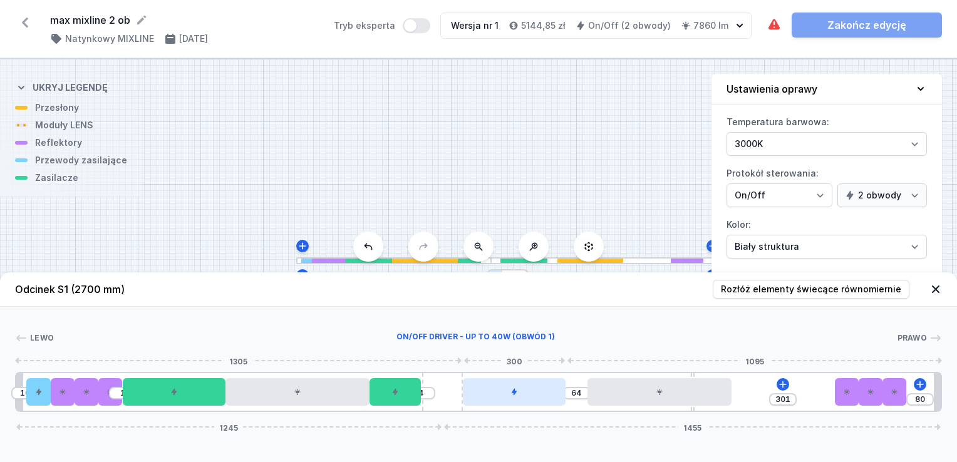
drag, startPoint x: 565, startPoint y: 394, endPoint x: 515, endPoint y: 398, distance: 50.8
click at [515, 398] on div at bounding box center [514, 392] width 103 height 28
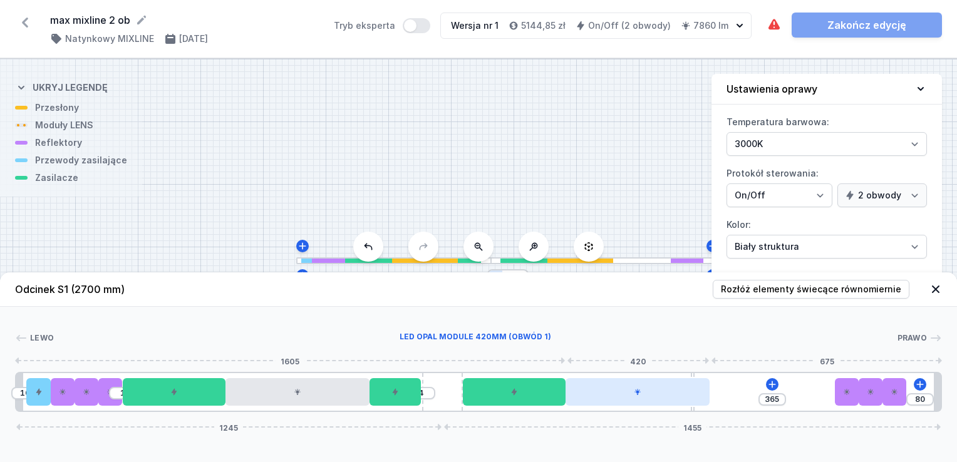
drag, startPoint x: 604, startPoint y: 394, endPoint x: 577, endPoint y: 394, distance: 26.3
click at [576, 394] on div at bounding box center [637, 392] width 144 height 28
click at [776, 385] on icon at bounding box center [772, 384] width 10 height 10
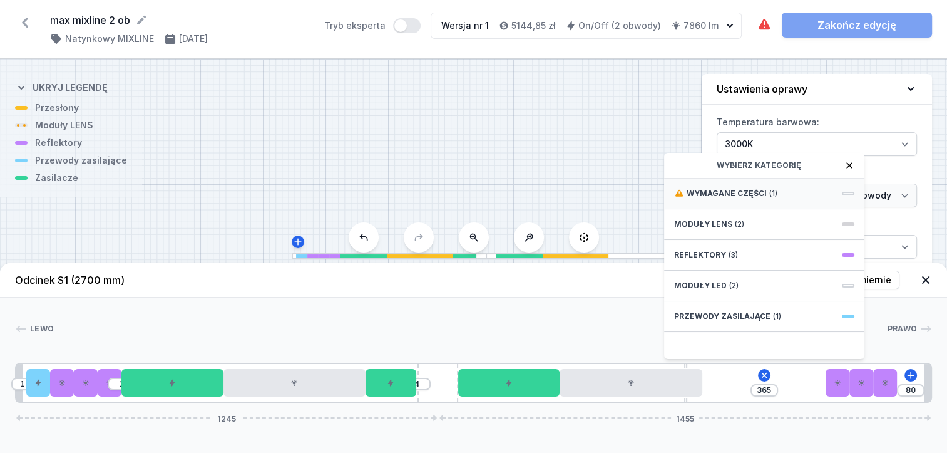
click at [750, 198] on span "Wymagane części" at bounding box center [727, 193] width 80 height 10
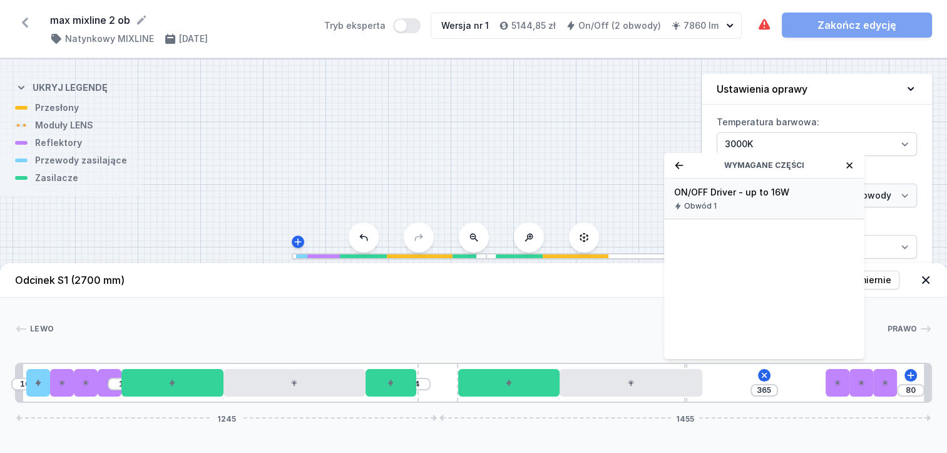
click at [758, 211] on div "Obwód 1" at bounding box center [764, 206] width 180 height 10
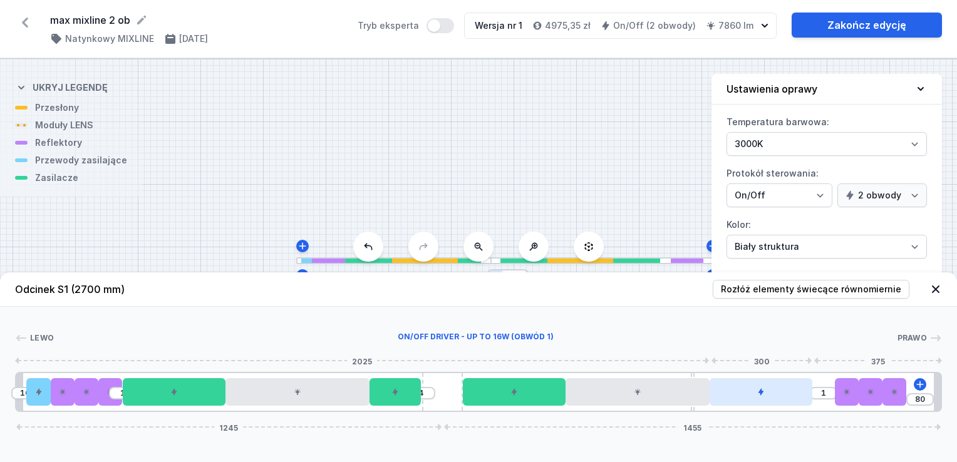
drag, startPoint x: 782, startPoint y: 394, endPoint x: 816, endPoint y: 392, distance: 34.5
click at [812, 386] on div at bounding box center [760, 392] width 103 height 28
type input "1"
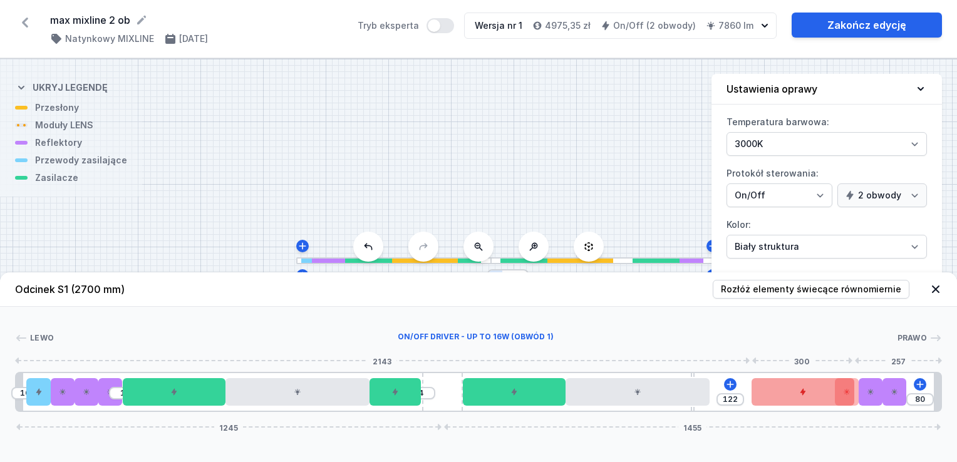
type input "124"
drag, startPoint x: 768, startPoint y: 398, endPoint x: 794, endPoint y: 398, distance: 26.3
click at [794, 398] on div at bounding box center [802, 392] width 103 height 28
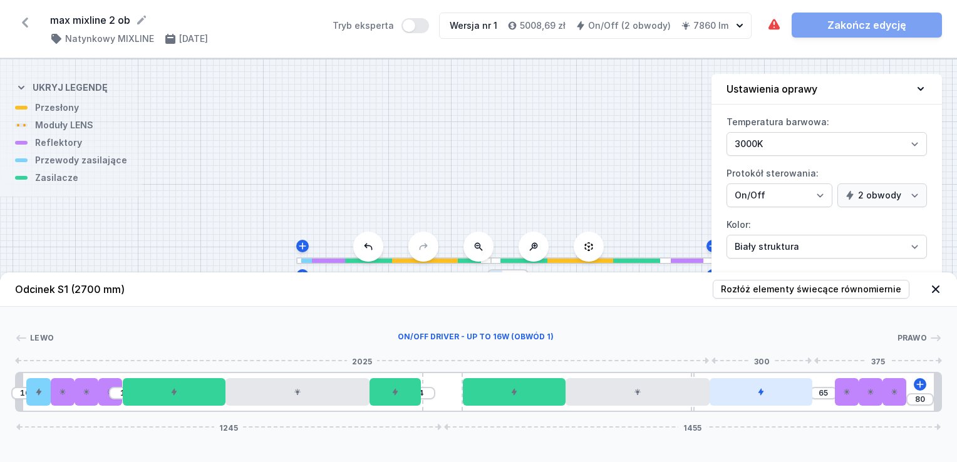
type input "1"
click at [778, 396] on div at bounding box center [782, 392] width 103 height 28
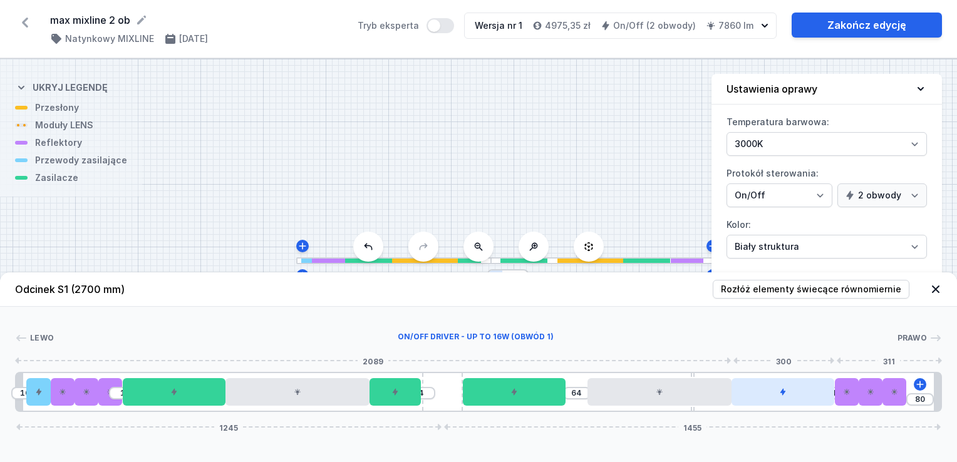
drag, startPoint x: 687, startPoint y: 399, endPoint x: 734, endPoint y: 399, distance: 47.6
click at [734, 399] on div "10 1 4 64 1 80 1245 1455" at bounding box center [478, 392] width 927 height 40
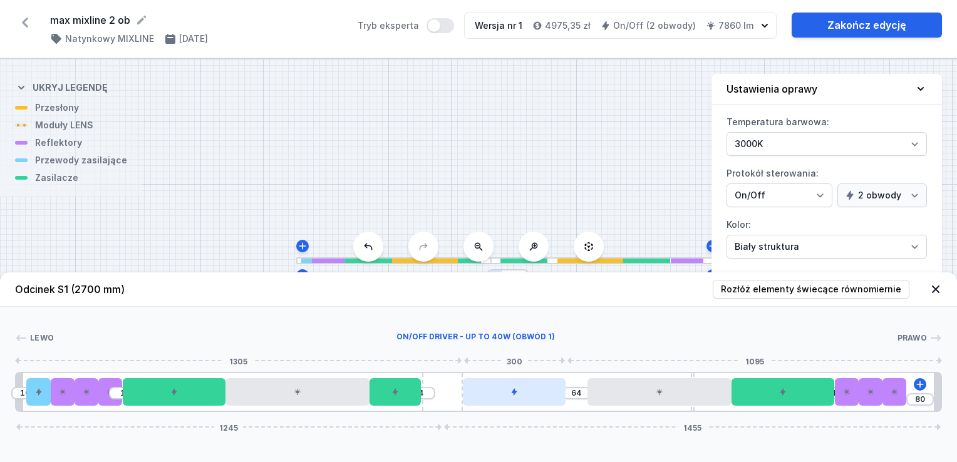
drag, startPoint x: 517, startPoint y: 401, endPoint x: 545, endPoint y: 399, distance: 28.9
click at [544, 399] on div at bounding box center [514, 392] width 103 height 28
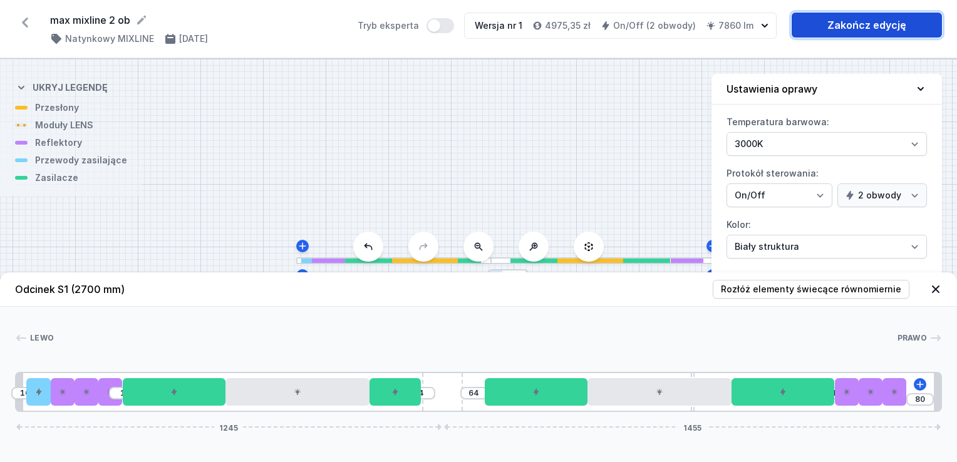
click at [845, 31] on link "Zakończ edycję" at bounding box center [866, 25] width 150 height 25
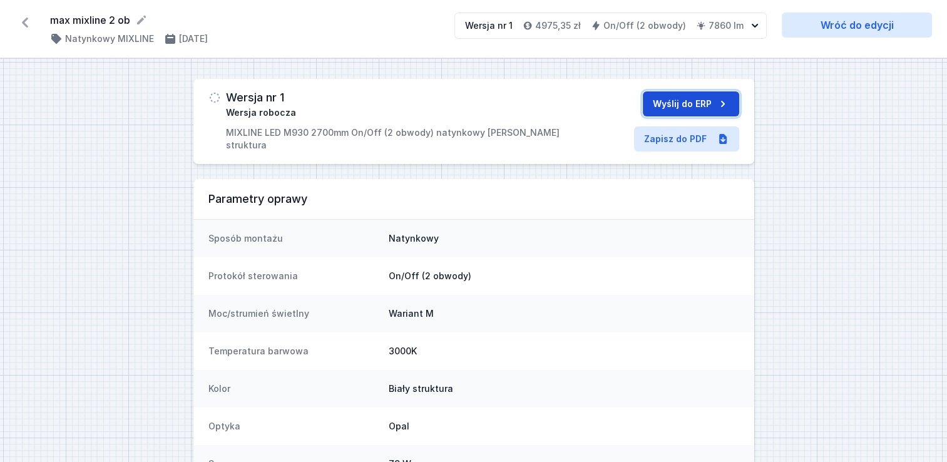
click at [683, 101] on button "Wyślij do ERP" at bounding box center [691, 103] width 96 height 25
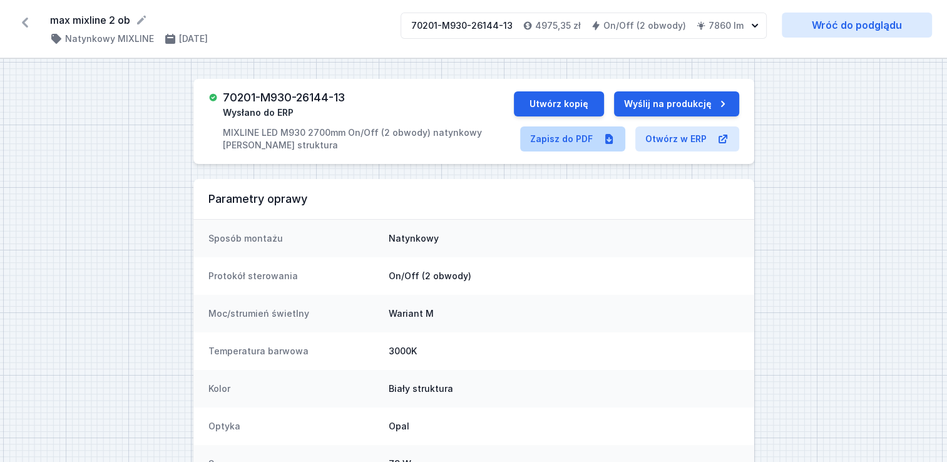
click at [681, 135] on link "Otwórz w ERP" at bounding box center [687, 138] width 104 height 25
click at [593, 138] on link "Zapisz do PDF" at bounding box center [572, 138] width 105 height 25
click at [559, 94] on button "Utwórz kopię" at bounding box center [559, 103] width 90 height 25
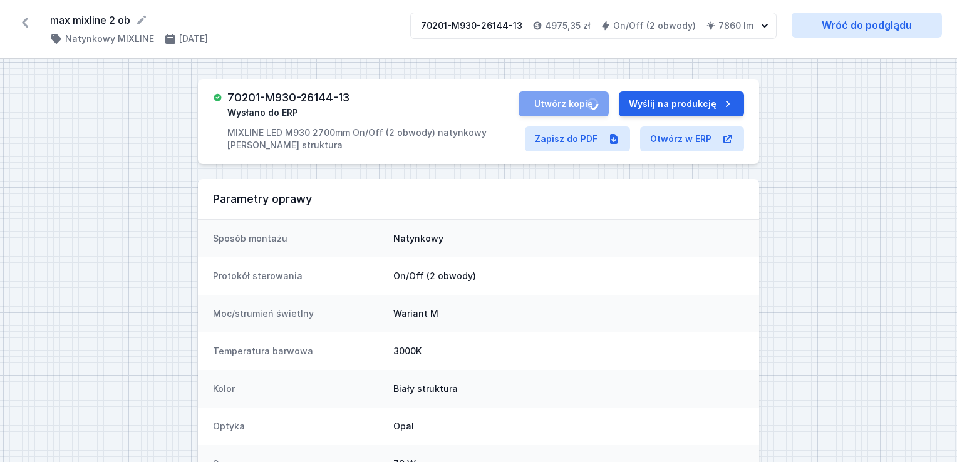
select select "true"
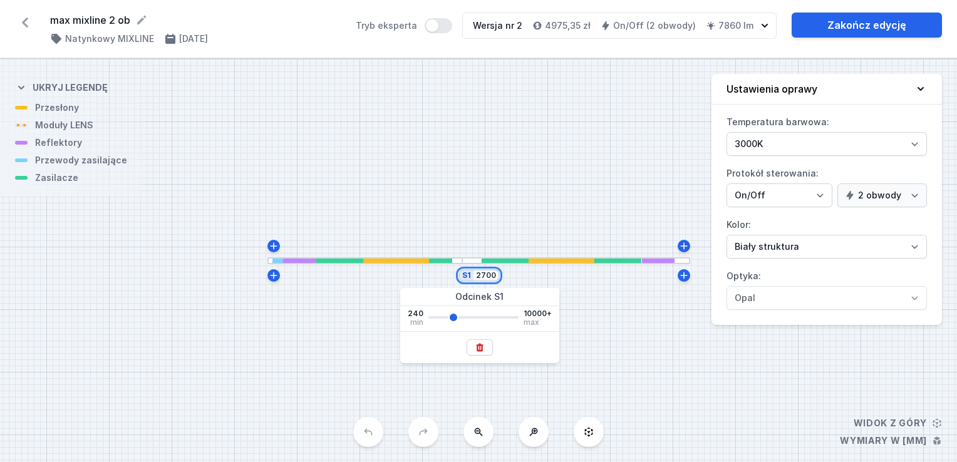
click at [488, 279] on input "2700" at bounding box center [486, 275] width 20 height 10
click at [483, 277] on input "2700" at bounding box center [486, 275] width 20 height 10
type input "2600"
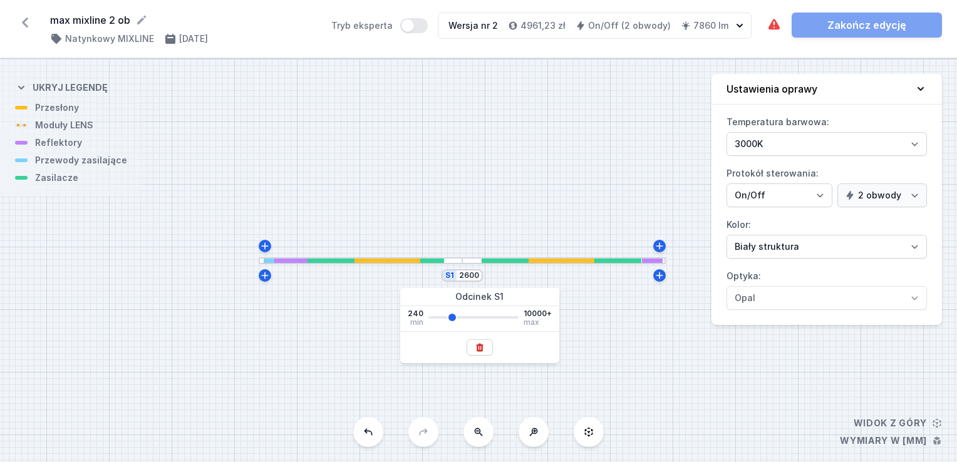
click at [468, 261] on div at bounding box center [462, 261] width 19 height 4
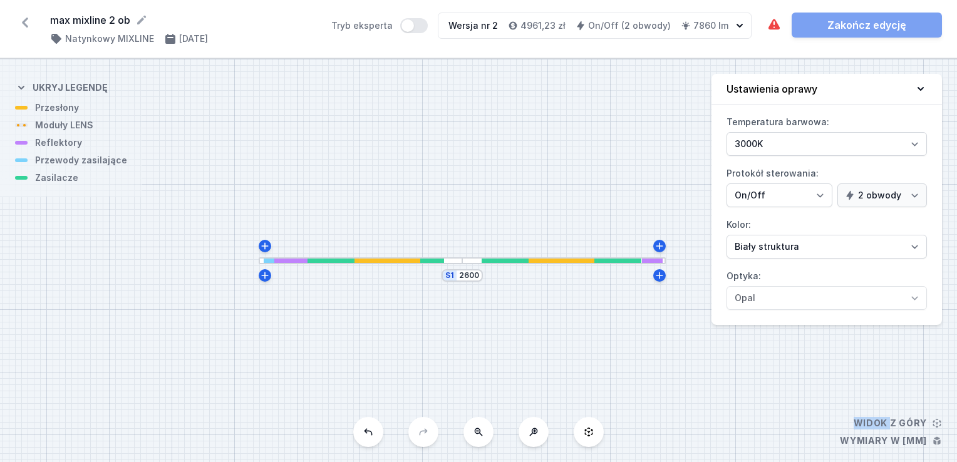
click at [468, 261] on div at bounding box center [462, 261] width 19 height 4
click at [463, 259] on div at bounding box center [462, 260] width 19 height 7
click at [463, 262] on div at bounding box center [462, 261] width 19 height 4
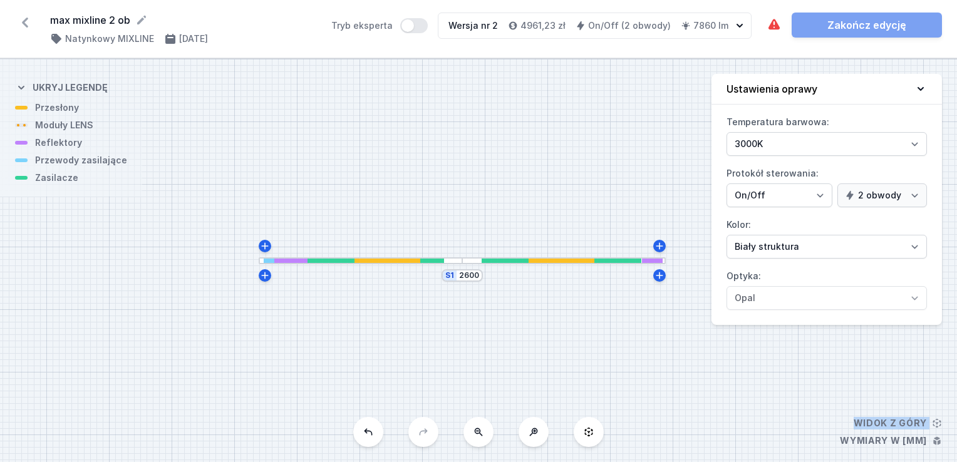
click at [463, 262] on div at bounding box center [462, 261] width 19 height 4
drag, startPoint x: 463, startPoint y: 262, endPoint x: 523, endPoint y: 260, distance: 59.5
click at [510, 259] on div at bounding box center [563, 260] width 203 height 7
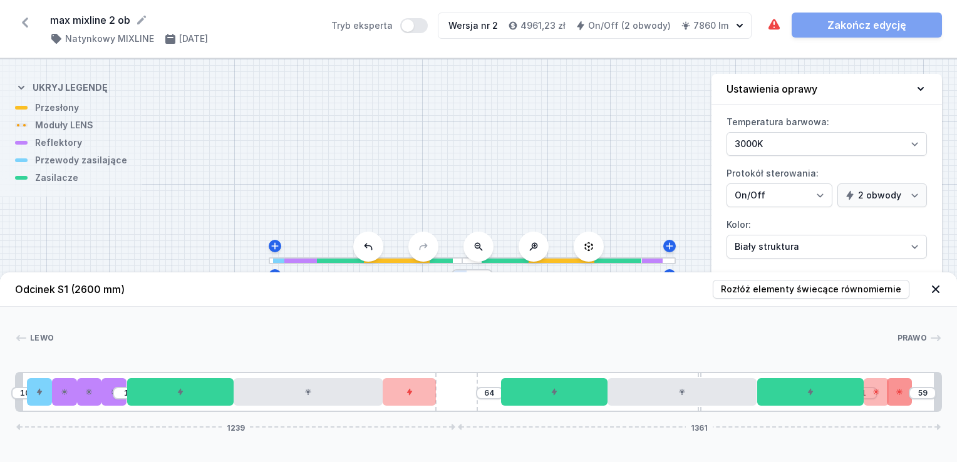
type input "58"
drag, startPoint x: 480, startPoint y: 399, endPoint x: 488, endPoint y: 393, distance: 10.8
click at [488, 393] on div "10 1 1 64 1 58 1242 1358" at bounding box center [478, 392] width 927 height 40
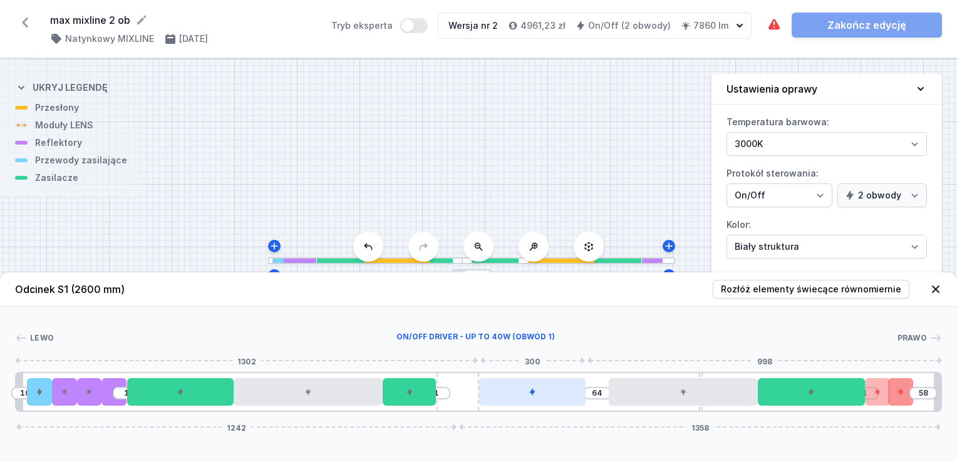
drag, startPoint x: 511, startPoint y: 393, endPoint x: 491, endPoint y: 393, distance: 20.0
click at [491, 393] on div at bounding box center [532, 392] width 106 height 28
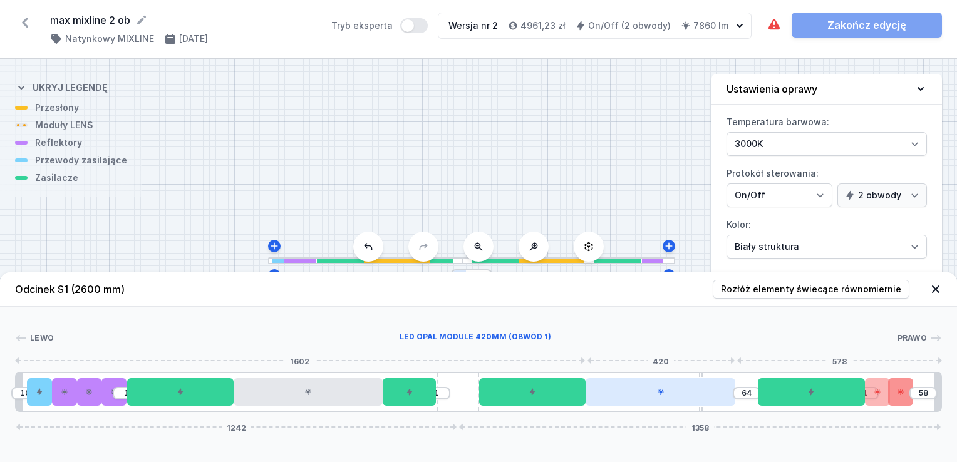
drag, startPoint x: 721, startPoint y: 399, endPoint x: 733, endPoint y: 402, distance: 12.3
click at [711, 399] on div at bounding box center [659, 392] width 149 height 28
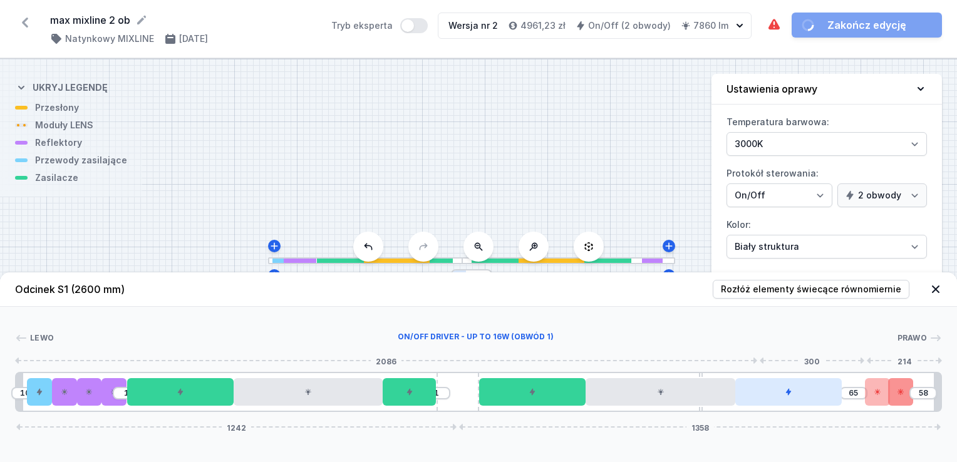
drag, startPoint x: 775, startPoint y: 397, endPoint x: 750, endPoint y: 397, distance: 25.0
click at [754, 397] on div at bounding box center [788, 392] width 106 height 28
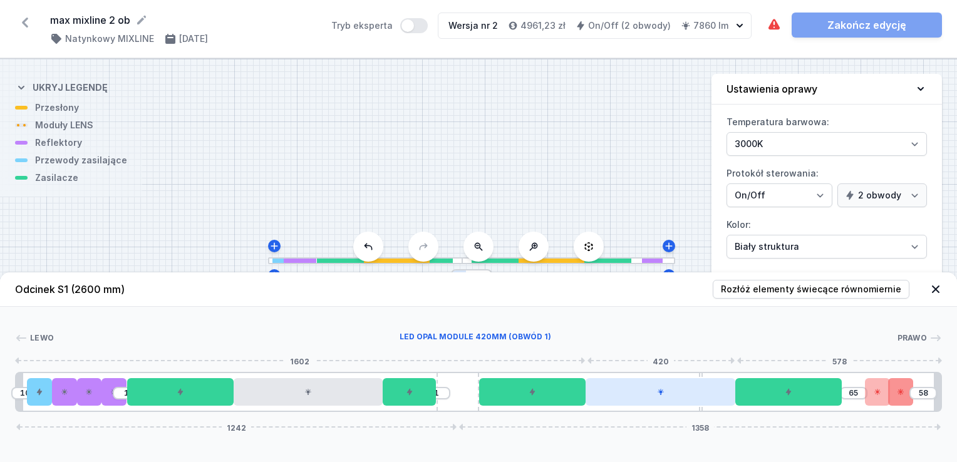
drag, startPoint x: 696, startPoint y: 397, endPoint x: 685, endPoint y: 398, distance: 11.3
click at [685, 398] on div at bounding box center [659, 392] width 149 height 28
click at [699, 397] on div at bounding box center [659, 392] width 149 height 28
type input "1"
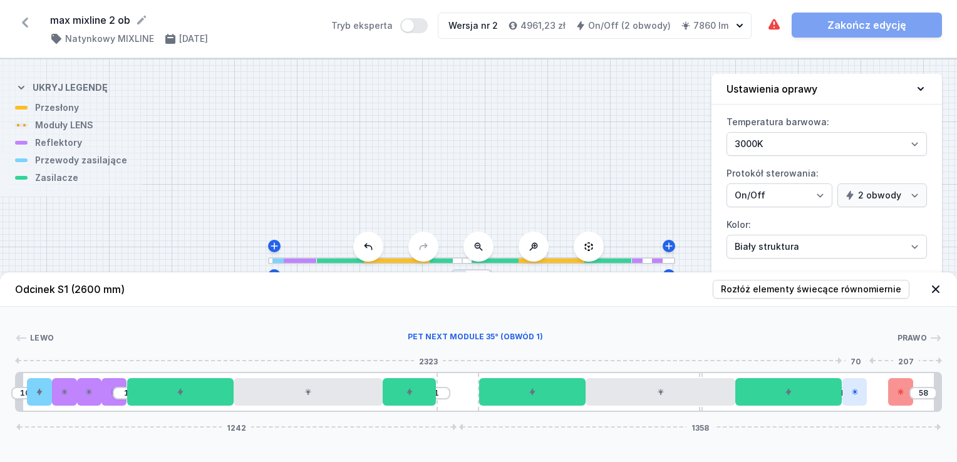
drag, startPoint x: 868, startPoint y: 402, endPoint x: 855, endPoint y: 402, distance: 13.1
click at [855, 402] on div at bounding box center [854, 392] width 25 height 28
drag, startPoint x: 895, startPoint y: 399, endPoint x: 878, endPoint y: 399, distance: 16.9
click at [878, 399] on div at bounding box center [878, 392] width 25 height 28
type input "47"
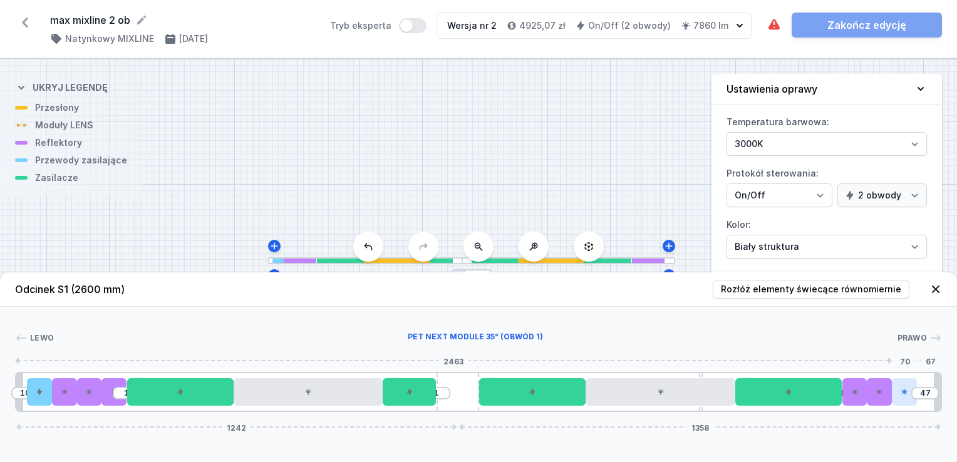
click at [912, 399] on div at bounding box center [904, 392] width 25 height 28
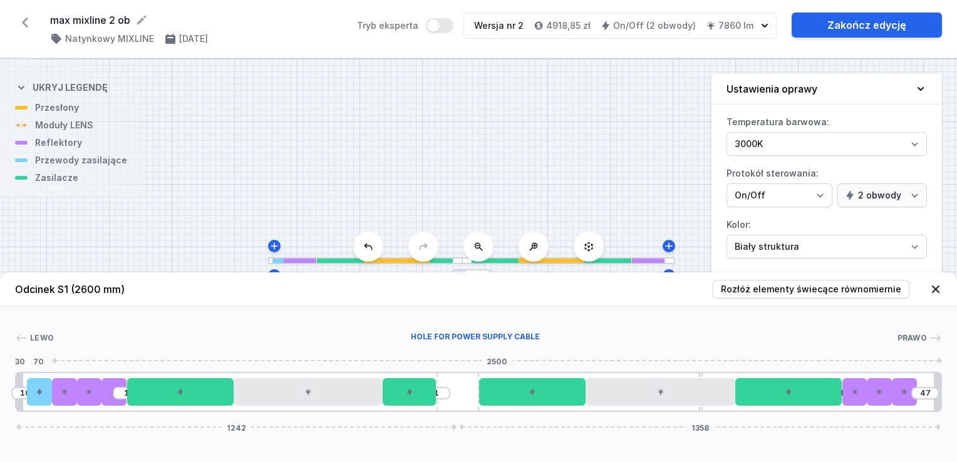
drag, startPoint x: 34, startPoint y: 391, endPoint x: 13, endPoint y: 389, distance: 21.3
click at [16, 392] on div "10" at bounding box center [16, 392] width 0 height 0
click at [932, 294] on icon at bounding box center [935, 289] width 13 height 13
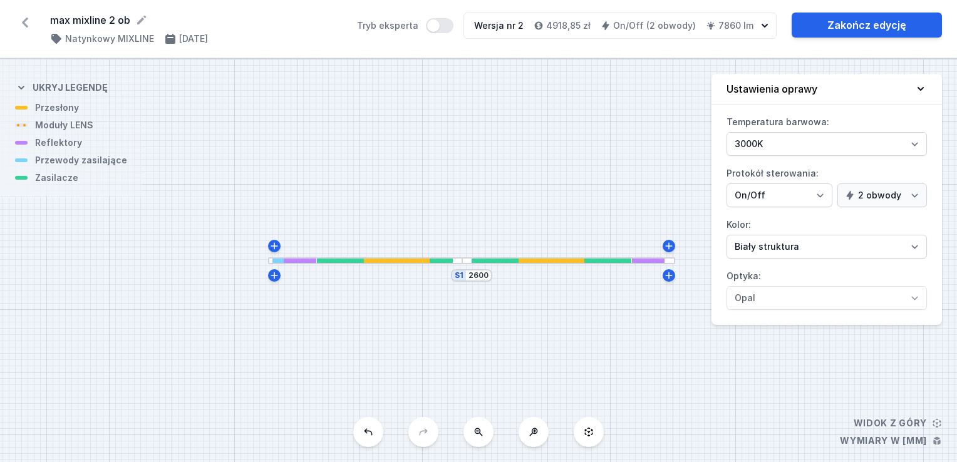
click at [480, 281] on div "S1 2600" at bounding box center [471, 275] width 41 height 13
click at [480, 280] on div "S1 2600" at bounding box center [471, 275] width 41 height 13
click at [479, 277] on input "2600" at bounding box center [478, 275] width 20 height 10
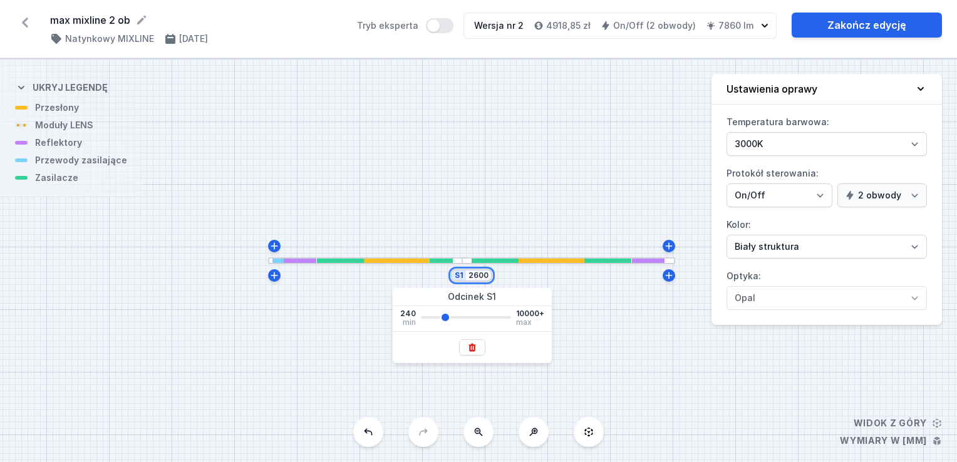
click at [479, 277] on input "2600" at bounding box center [478, 275] width 20 height 10
type input "2650"
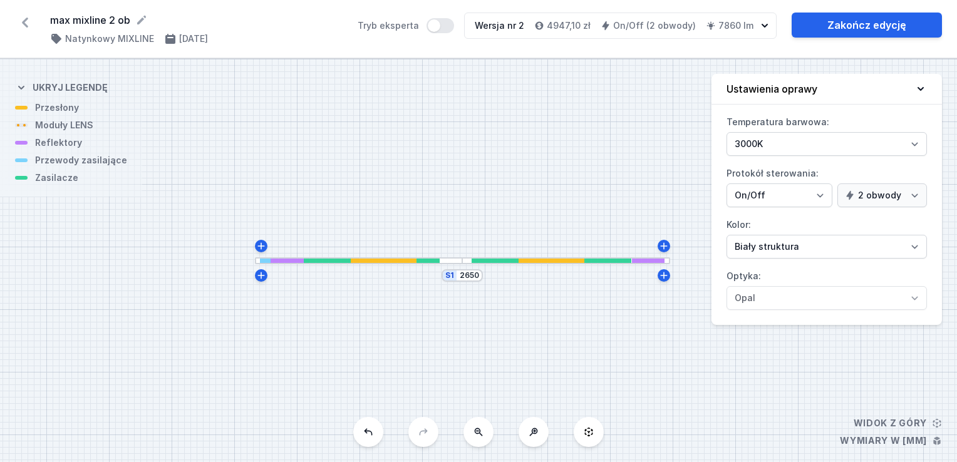
click at [518, 224] on div "S1 2650" at bounding box center [478, 260] width 957 height 403
click at [480, 261] on div at bounding box center [494, 261] width 47 height 4
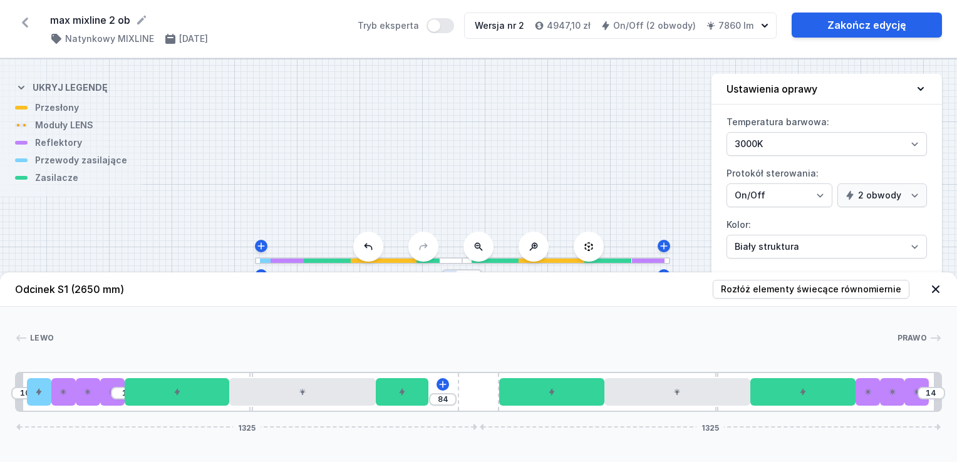
click at [480, 261] on button at bounding box center [478, 247] width 30 height 30
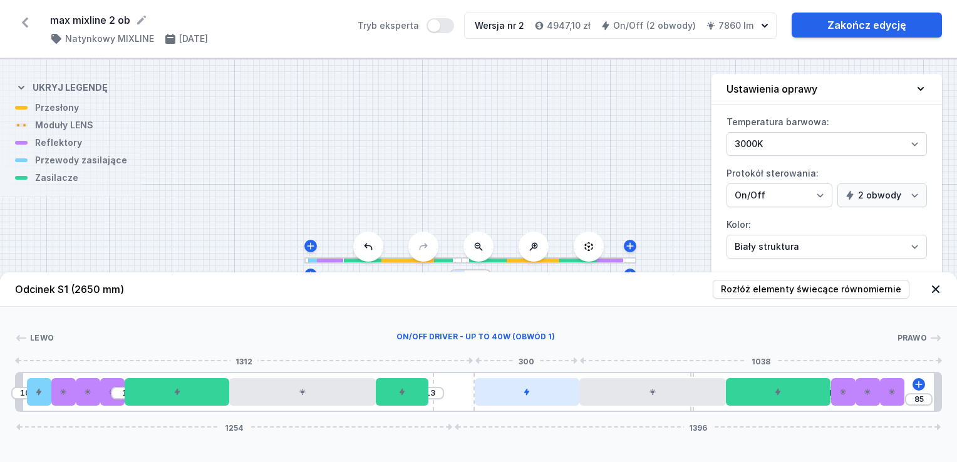
type input "87"
type input "11"
type input "89"
type input "9"
type input "90"
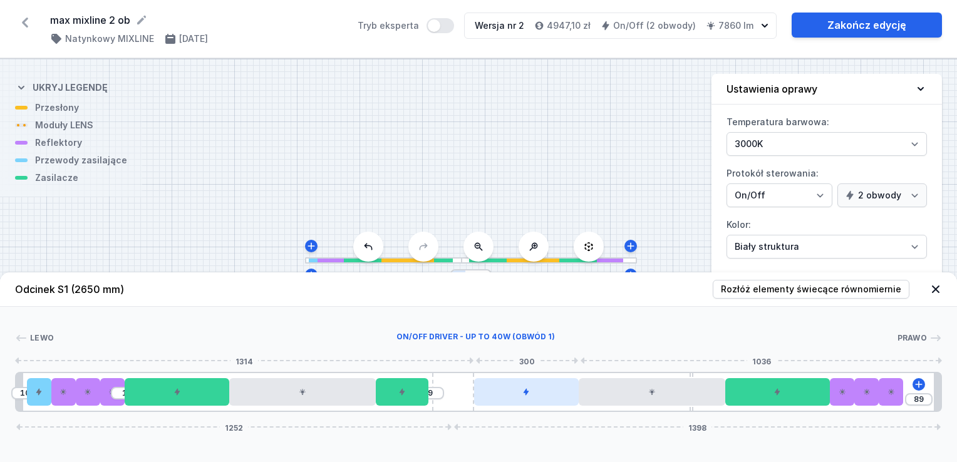
type input "8"
type input "92"
type input "6"
type input "94"
type input "4"
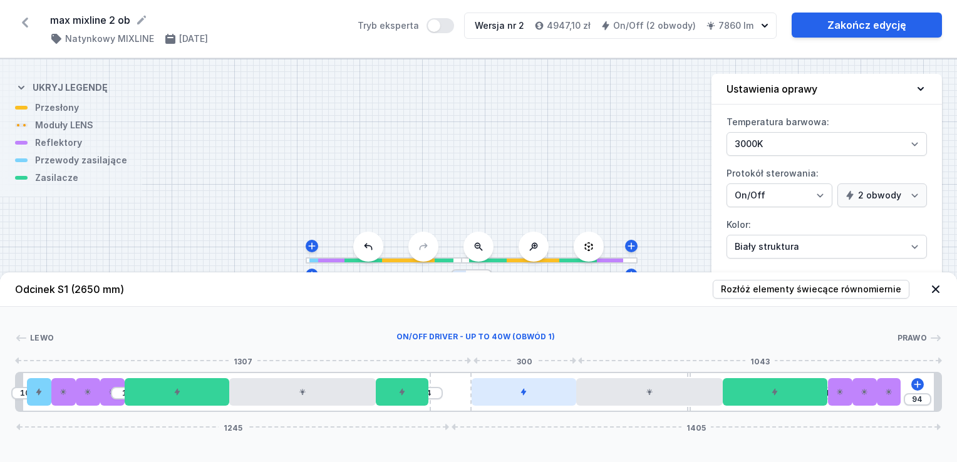
click at [471, 399] on div "10 1 4 1 94 1245 1405" at bounding box center [478, 392] width 927 height 40
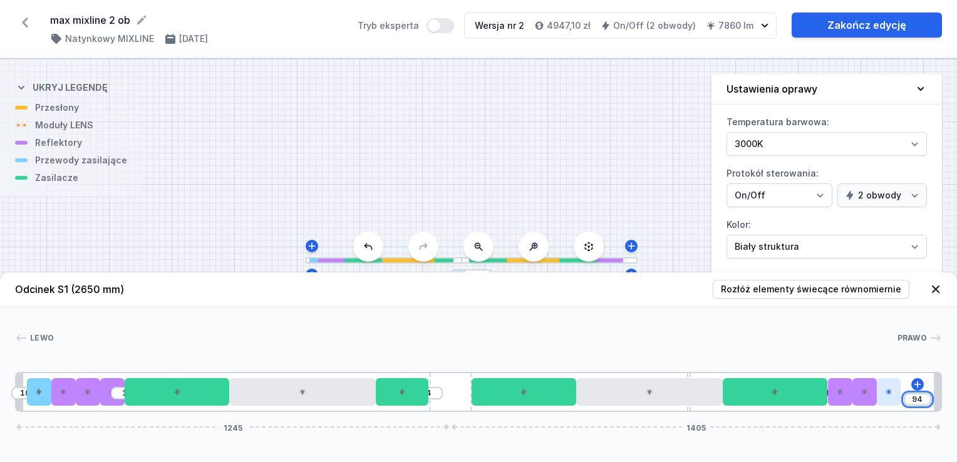
drag, startPoint x: 924, startPoint y: 402, endPoint x: 876, endPoint y: 404, distance: 47.6
click at [876, 404] on div "10 1 4 1 94 1245 1405" at bounding box center [478, 392] width 927 height 40
type input "80"
drag, startPoint x: 860, startPoint y: 385, endPoint x: 867, endPoint y: 390, distance: 9.0
click at [871, 386] on div at bounding box center [864, 392] width 24 height 28
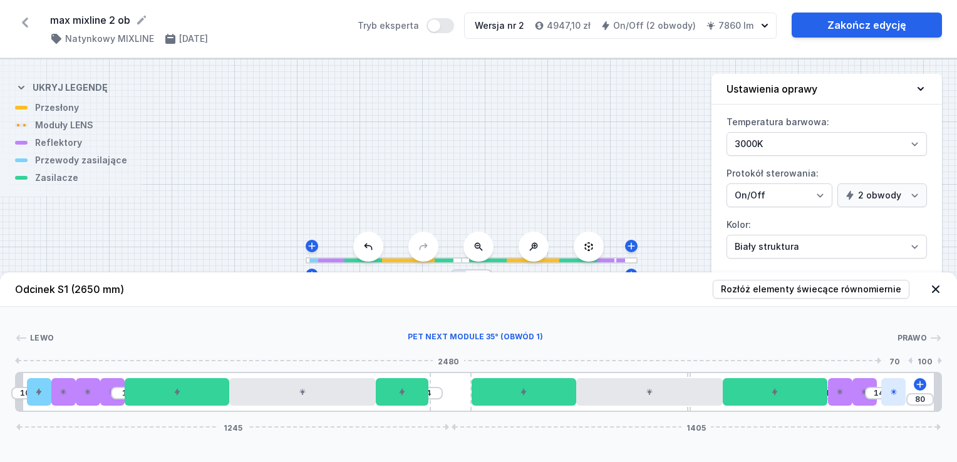
drag, startPoint x: 862, startPoint y: 394, endPoint x: 881, endPoint y: 399, distance: 19.3
click at [881, 399] on div "10 1 4 1 14 80 1245 1405" at bounding box center [478, 392] width 927 height 40
drag, startPoint x: 871, startPoint y: 405, endPoint x: 900, endPoint y: 406, distance: 28.2
click at [900, 406] on div "10 1 4 1 14 80 1245 1405" at bounding box center [478, 392] width 927 height 40
drag, startPoint x: 866, startPoint y: 403, endPoint x: 879, endPoint y: 401, distance: 13.2
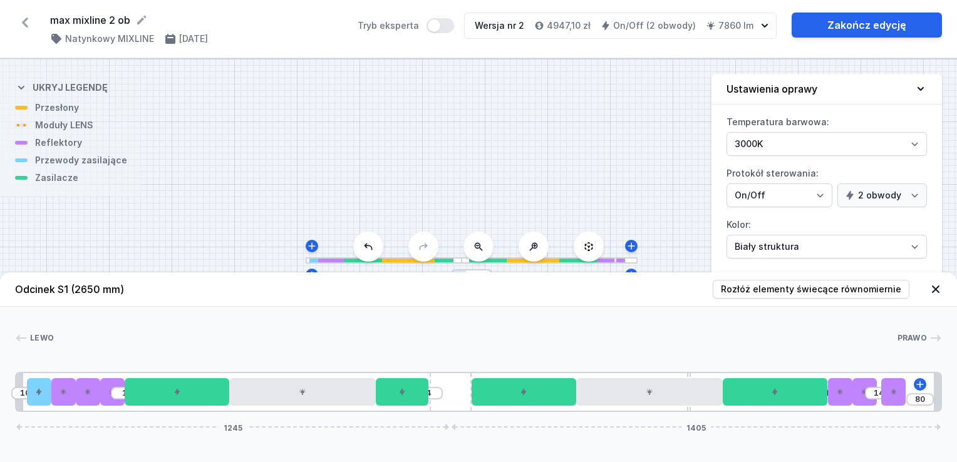
click at [879, 401] on div "10 1 4 1 14 80 1245 1405" at bounding box center [478, 392] width 927 height 40
type input "14"
drag, startPoint x: 854, startPoint y: 387, endPoint x: 887, endPoint y: 386, distance: 32.6
click at [887, 386] on div "10 1 4 1 14 80 1245 1405" at bounding box center [478, 392] width 927 height 40
click at [818, 342] on div at bounding box center [475, 338] width 843 height 13
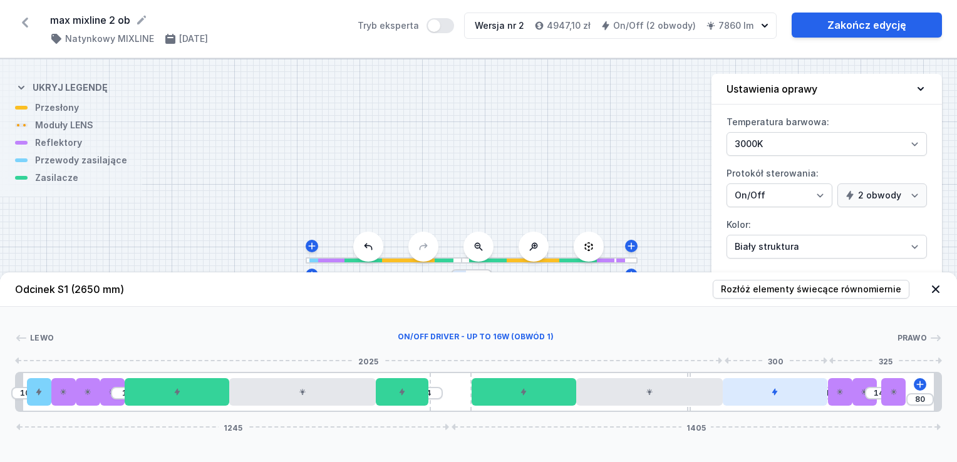
click at [793, 392] on div at bounding box center [774, 392] width 105 height 28
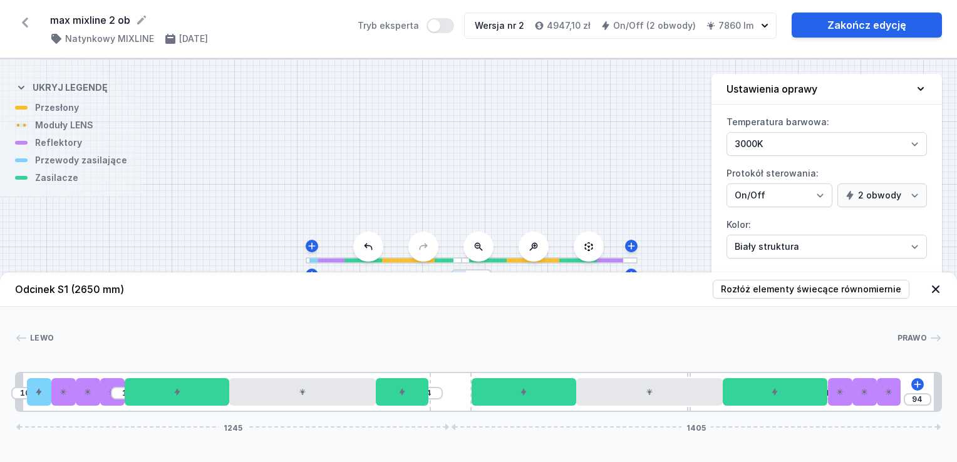
drag, startPoint x: 889, startPoint y: 389, endPoint x: 903, endPoint y: 391, distance: 14.5
click at [903, 391] on div "10 1 4 1 94 1245 1405" at bounding box center [478, 392] width 927 height 40
drag, startPoint x: 912, startPoint y: 398, endPoint x: 958, endPoint y: 407, distance: 47.9
click at [947, 407] on html "max mixline 2 ob ( 11861 /v 2 ) Natynkowy MIXLINE [DATE] Tryb eksperta Wersja n…" at bounding box center [478, 231] width 957 height 462
type input "80"
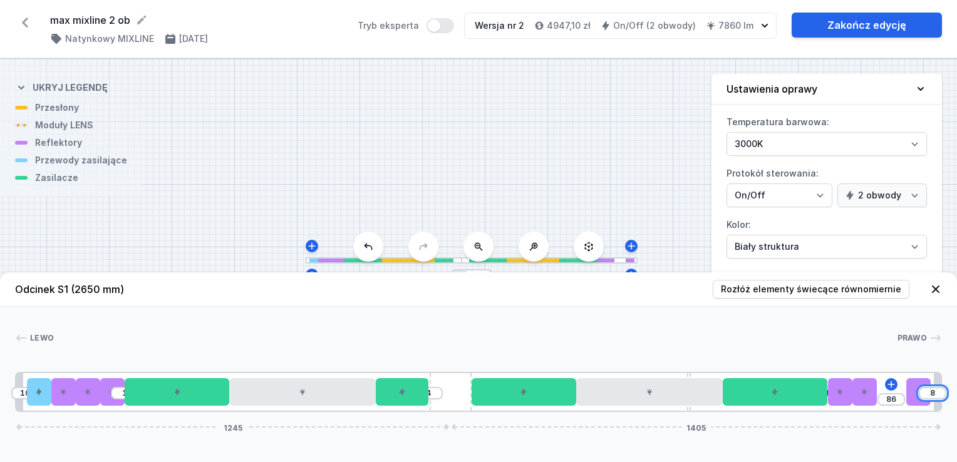
type input "14"
click at [879, 396] on input "14" at bounding box center [878, 393] width 20 height 10
drag, startPoint x: 875, startPoint y: 394, endPoint x: 917, endPoint y: 398, distance: 42.1
click at [917, 398] on div "10 1 4 1 14 80 1245 1405" at bounding box center [478, 392] width 927 height 40
type input "94"
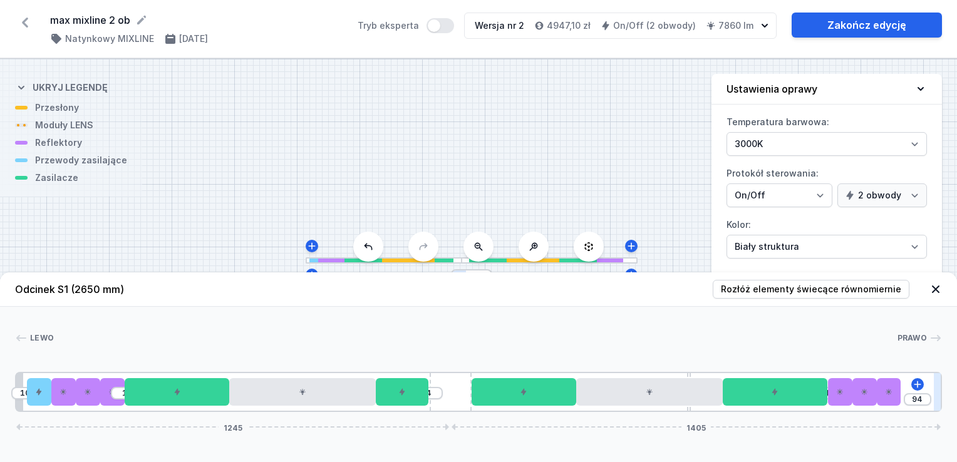
drag, startPoint x: 898, startPoint y: 397, endPoint x: 939, endPoint y: 398, distance: 41.3
click at [947, 396] on div "Lewo Prawo 1 2 3 1 3 1 3 1 4 1 5 1 6 2 7 4 1 8 5 1 9 1 3 1 3 1 3 1 1 10 1 4 1 9…" at bounding box center [478, 359] width 957 height 105
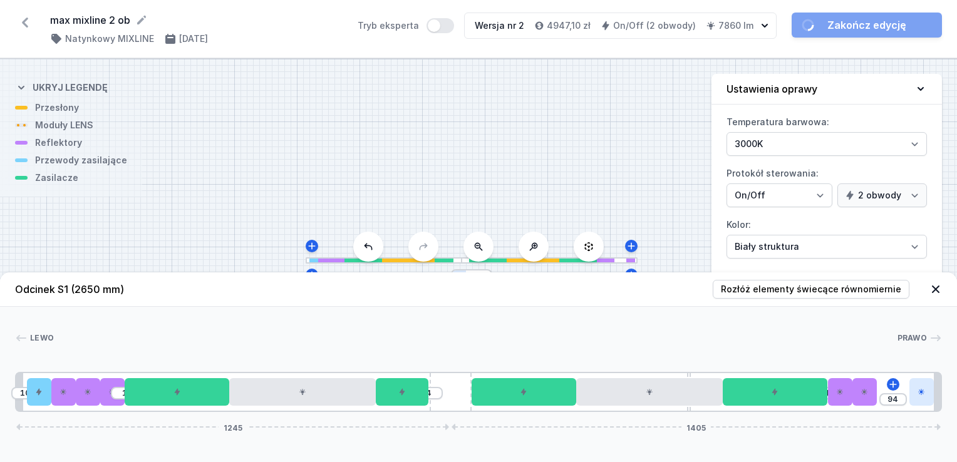
drag, startPoint x: 880, startPoint y: 394, endPoint x: 918, endPoint y: 395, distance: 38.2
click at [918, 395] on div "10 1 4 1 94 1245 1405" at bounding box center [478, 392] width 927 height 40
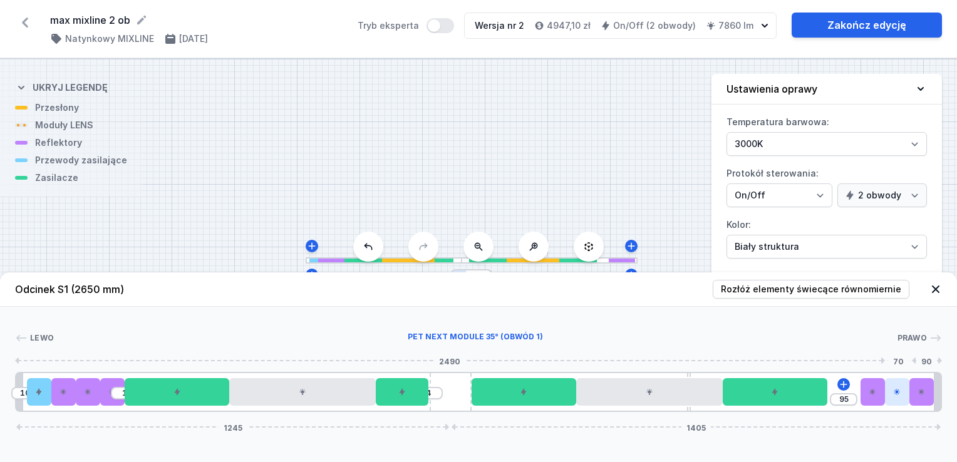
drag, startPoint x: 848, startPoint y: 396, endPoint x: 897, endPoint y: 398, distance: 48.2
click at [897, 398] on div "10 1 4 95 1245 1405" at bounding box center [478, 392] width 927 height 40
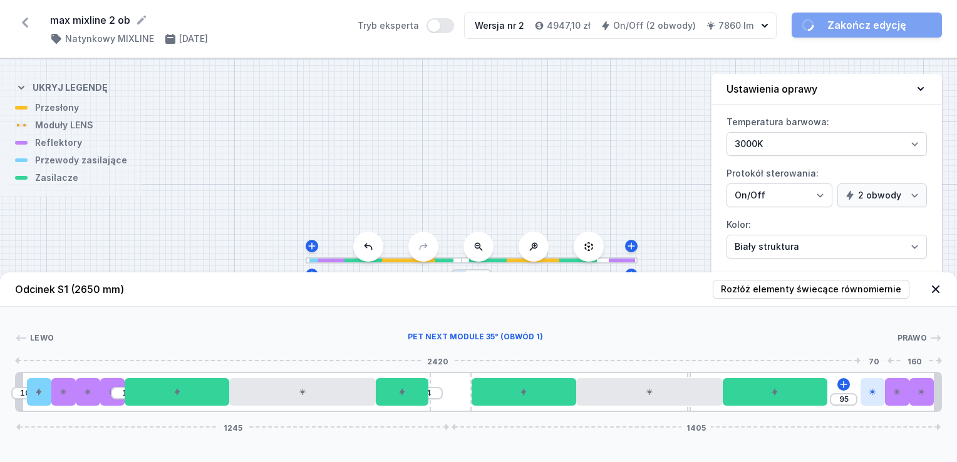
type input "1"
drag, startPoint x: 873, startPoint y: 397, endPoint x: 864, endPoint y: 399, distance: 9.6
click at [864, 399] on div "10 1 4 1 94 1245 1405" at bounding box center [478, 392] width 927 height 40
drag, startPoint x: 898, startPoint y: 389, endPoint x: 873, endPoint y: 392, distance: 25.2
click at [873, 392] on div at bounding box center [864, 392] width 24 height 28
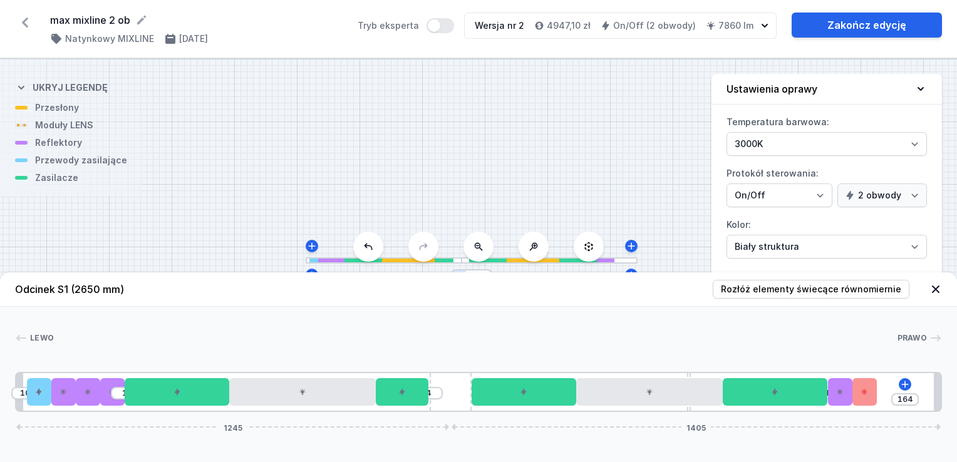
drag, startPoint x: 917, startPoint y: 397, endPoint x: 880, endPoint y: 398, distance: 36.9
click at [880, 398] on div "10 1 4 1 164 1245 1405" at bounding box center [478, 392] width 927 height 40
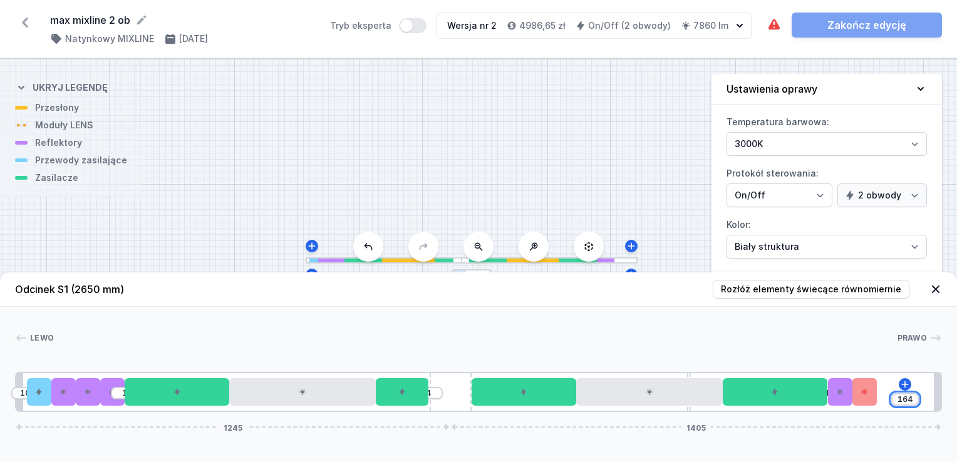
drag, startPoint x: 895, startPoint y: 399, endPoint x: 955, endPoint y: 408, distance: 60.1
click at [947, 408] on div "Lewo Prawo 1 2 3 1 3 1 3 1 4 1 5 1 6 2 7 4 1 8 5 1 9 1 3 1 3 1 3 1 1 10 1 4 1 1…" at bounding box center [478, 359] width 957 height 105
type input "80"
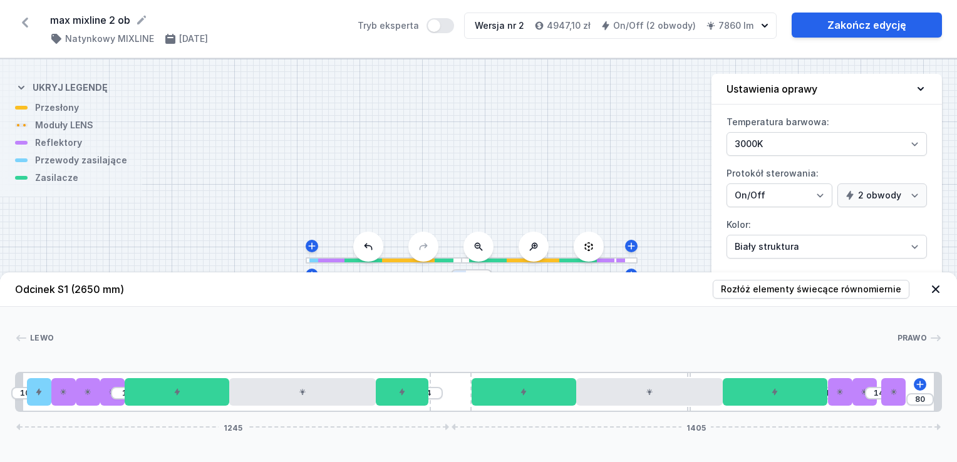
click at [866, 340] on div at bounding box center [475, 338] width 843 height 13
drag, startPoint x: 870, startPoint y: 393, endPoint x: 889, endPoint y: 392, distance: 19.4
click at [16, 392] on div "14" at bounding box center [16, 392] width 0 height 0
click at [859, 407] on div "10 1 4 1 14 80 1245 1405" at bounding box center [478, 392] width 927 height 40
type input "14"
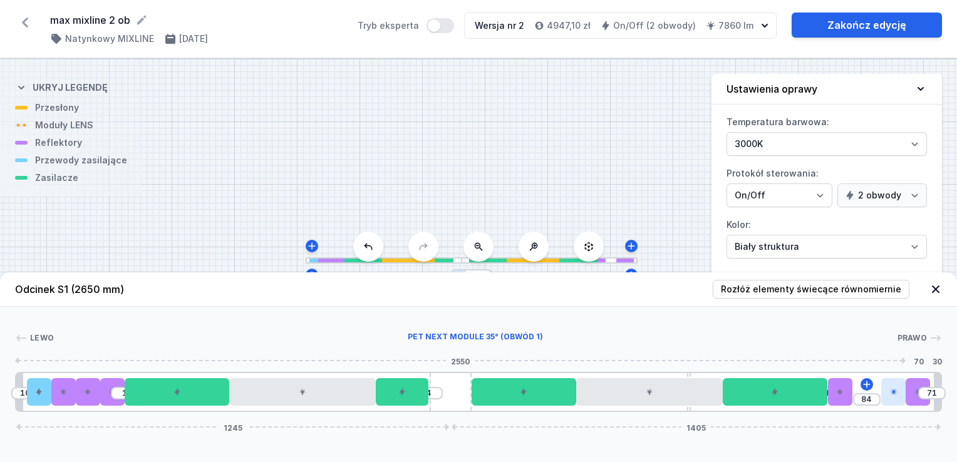
type input "80"
type input "70"
drag, startPoint x: 859, startPoint y: 404, endPoint x: 888, endPoint y: 376, distance: 40.3
click at [839, 345] on div "[PERSON_NAME]" at bounding box center [478, 341] width 927 height 18
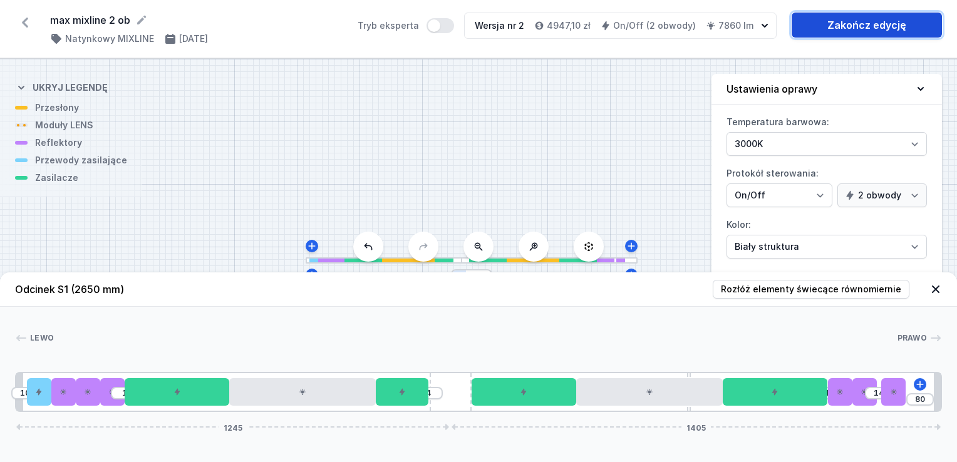
click at [849, 28] on link "Zakończ edycję" at bounding box center [866, 25] width 150 height 25
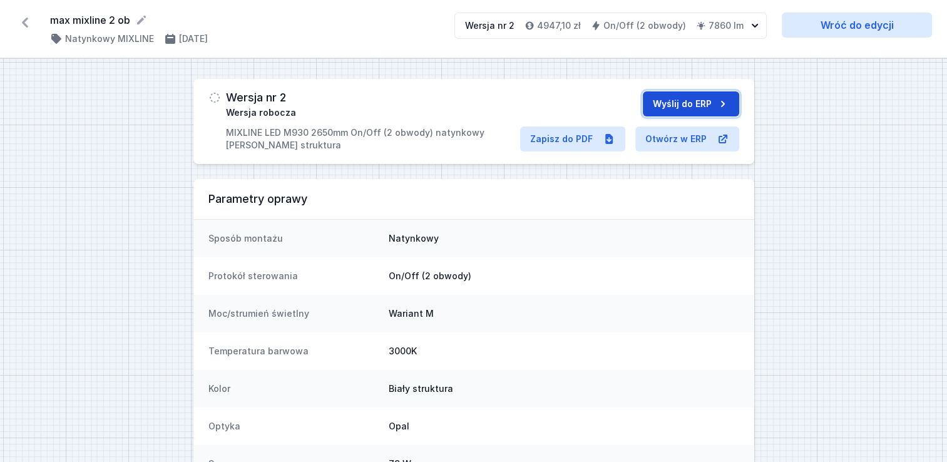
click at [674, 105] on button "Wyślij do ERP" at bounding box center [691, 103] width 96 height 25
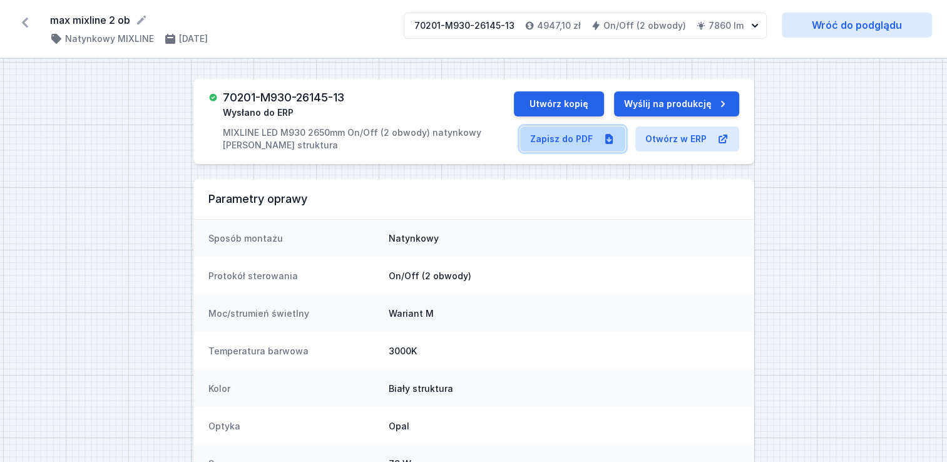
click at [593, 138] on link "Zapisz do PDF" at bounding box center [572, 138] width 105 height 25
